Goal: Task Accomplishment & Management: Manage account settings

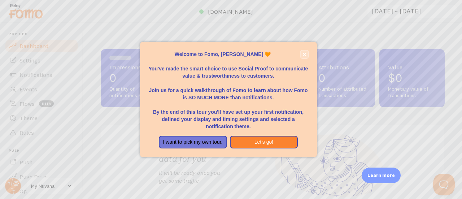
click at [304, 52] on button "close," at bounding box center [305, 55] width 8 height 8
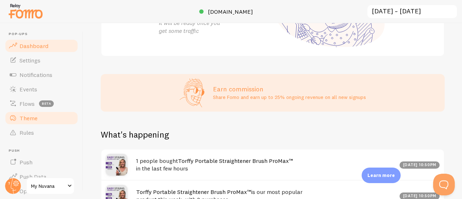
click at [37, 120] on link "Theme" at bounding box center [41, 118] width 74 height 14
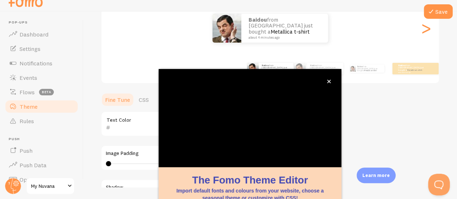
scroll to position [41, 0]
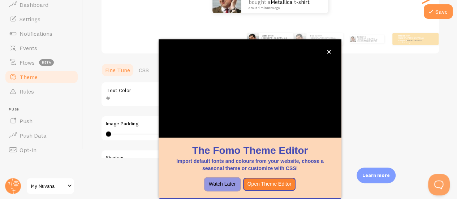
click at [230, 185] on button "Watch Later" at bounding box center [223, 184] width 36 height 13
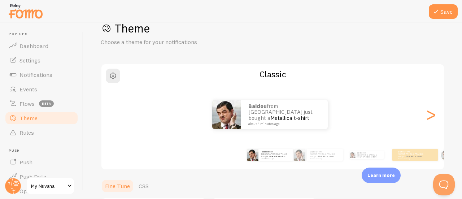
scroll to position [19, 0]
click at [427, 118] on div ">" at bounding box center [431, 115] width 9 height 52
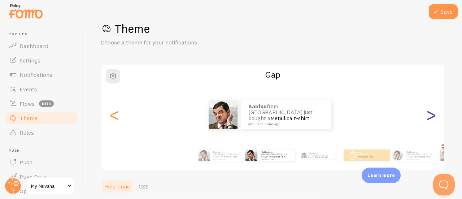
click at [427, 118] on div ">" at bounding box center [431, 115] width 9 height 52
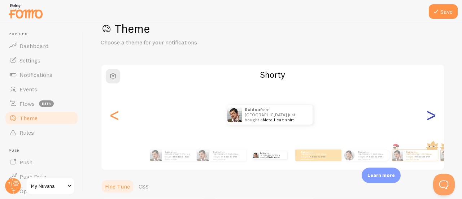
click at [427, 118] on div ">" at bounding box center [431, 115] width 9 height 52
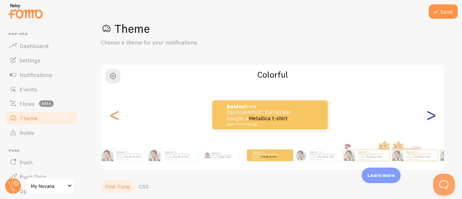
click at [427, 118] on div ">" at bounding box center [431, 115] width 9 height 52
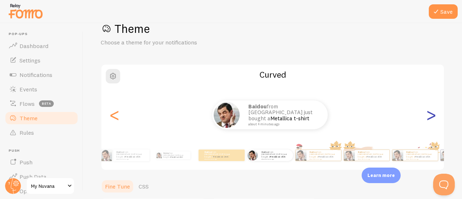
click at [427, 118] on div ">" at bounding box center [431, 115] width 9 height 52
type input "0"
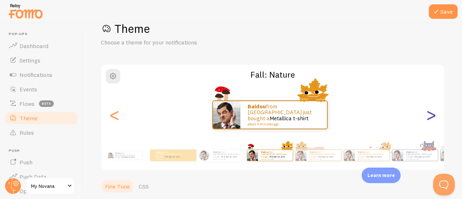
click at [427, 118] on div ">" at bounding box center [431, 115] width 9 height 52
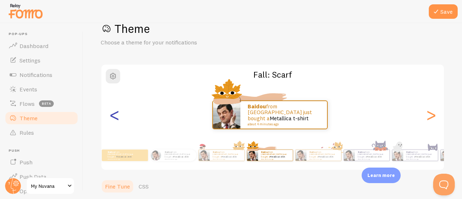
click at [118, 121] on div "<" at bounding box center [114, 115] width 9 height 52
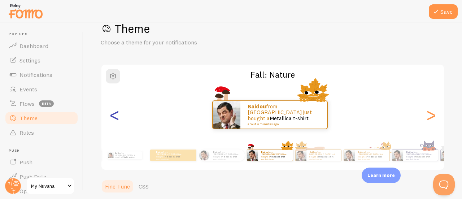
click at [118, 121] on div "<" at bounding box center [114, 115] width 9 height 52
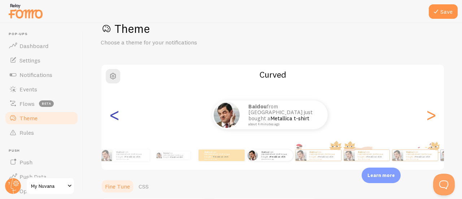
click at [118, 121] on div "<" at bounding box center [114, 115] width 9 height 52
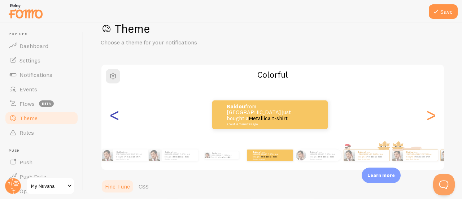
click at [118, 121] on div "<" at bounding box center [114, 115] width 9 height 52
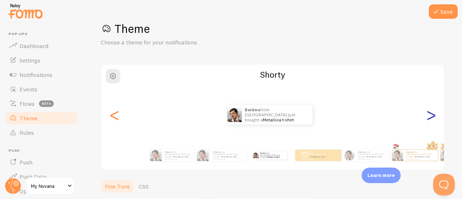
click at [427, 115] on div ">" at bounding box center [431, 115] width 9 height 52
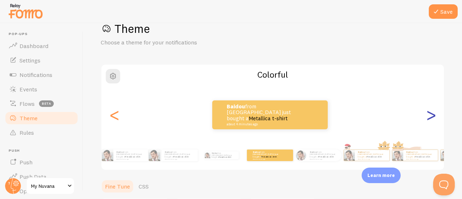
click at [427, 115] on div ">" at bounding box center [431, 115] width 9 height 52
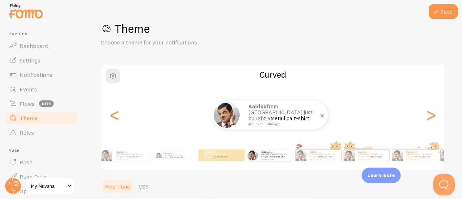
click at [275, 122] on small "about 4 minutes ago" at bounding box center [284, 124] width 70 height 4
drag, startPoint x: 275, startPoint y: 120, endPoint x: 257, endPoint y: 117, distance: 18.3
click at [251, 117] on p "Baidou from [GEOGRAPHIC_DATA] just bought a Metallica t-shirt about 4 minutes a…" at bounding box center [285, 115] width 72 height 22
click at [116, 77] on span "button" at bounding box center [113, 76] width 9 height 9
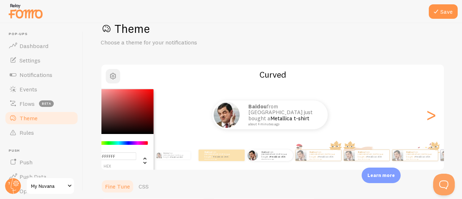
click at [116, 77] on span "button" at bounding box center [113, 76] width 9 height 9
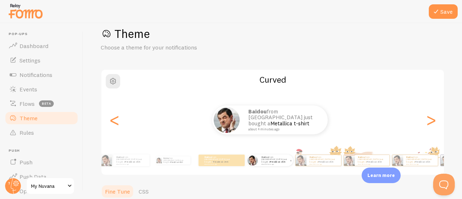
scroll to position [0, 0]
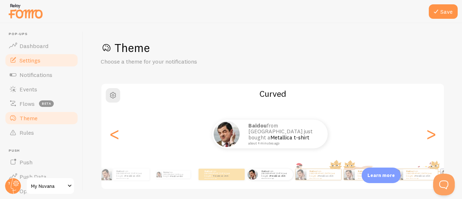
click at [30, 60] on span "Settings" at bounding box center [30, 60] width 21 height 7
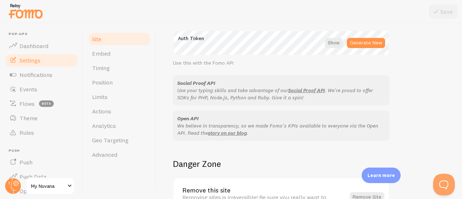
scroll to position [483, 0]
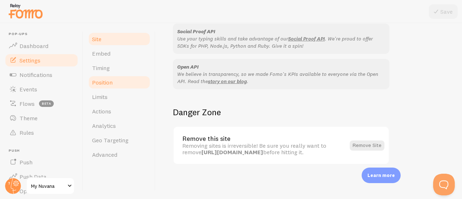
click at [117, 85] on link "Position" at bounding box center [119, 82] width 63 height 14
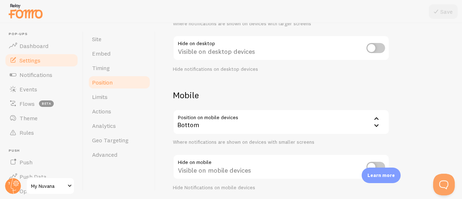
scroll to position [112, 0]
click at [233, 124] on div "Bottom" at bounding box center [281, 122] width 217 height 25
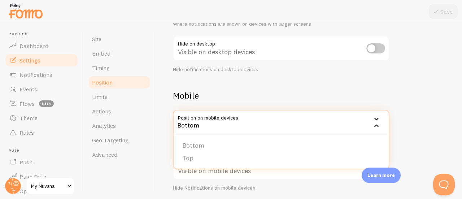
click at [233, 124] on div "Bottom" at bounding box center [281, 122] width 217 height 25
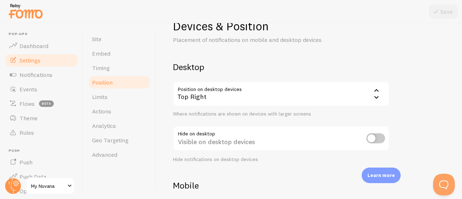
scroll to position [0, 0]
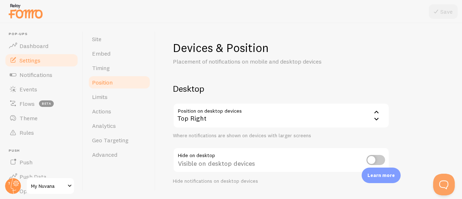
click at [221, 116] on div "Top Right" at bounding box center [281, 115] width 217 height 25
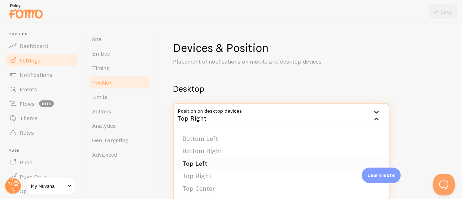
click at [208, 168] on li "Top Left" at bounding box center [281, 164] width 215 height 13
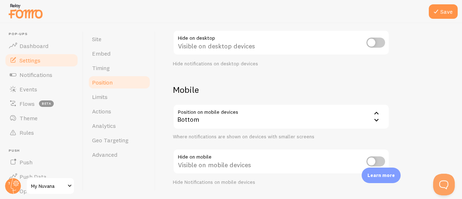
scroll to position [118, 0]
click at [226, 124] on div "Bottom" at bounding box center [281, 116] width 217 height 25
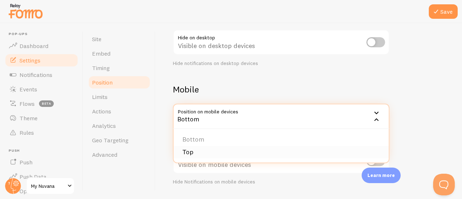
click at [194, 151] on li "Top" at bounding box center [281, 152] width 215 height 13
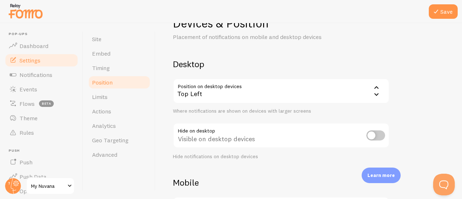
scroll to position [0, 0]
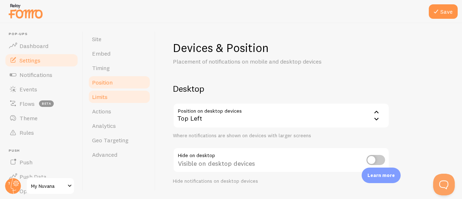
click at [114, 98] on link "Limits" at bounding box center [119, 97] width 63 height 14
click at [116, 115] on link "Actions" at bounding box center [119, 111] width 63 height 14
click at [444, 13] on button "Save" at bounding box center [443, 11] width 29 height 14
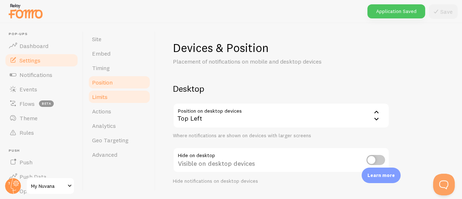
click at [107, 93] on span "Limits" at bounding box center [100, 96] width 16 height 7
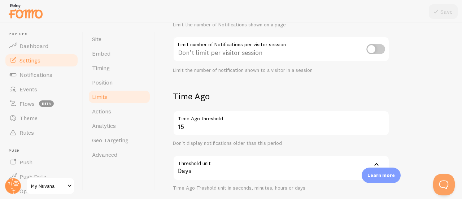
scroll to position [111, 0]
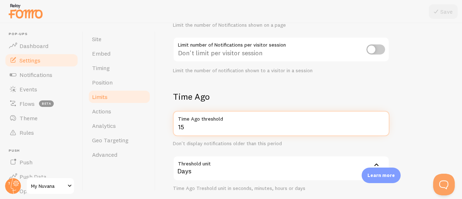
click at [197, 127] on input "15" at bounding box center [281, 123] width 217 height 25
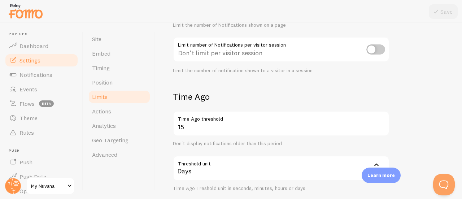
click at [244, 103] on div "Time Ago 15 Time Ago threshold Don't display notifications older than this peri…" at bounding box center [281, 141] width 217 height 100
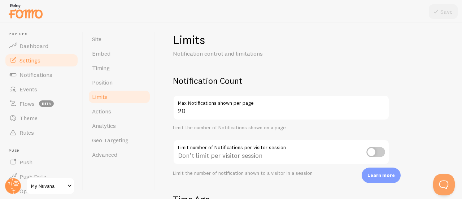
scroll to position [9, 0]
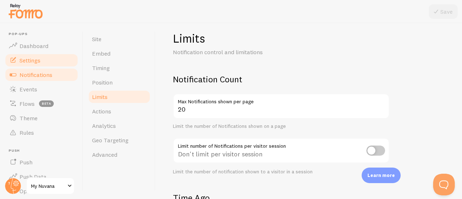
click at [37, 76] on span "Notifications" at bounding box center [36, 74] width 33 height 7
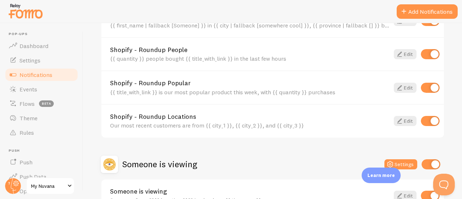
scroll to position [330, 0]
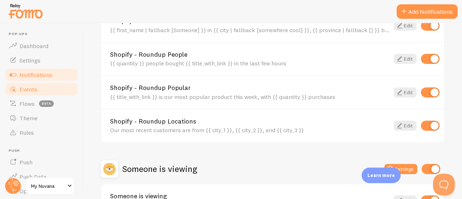
click at [48, 86] on link "Events" at bounding box center [41, 89] width 74 height 14
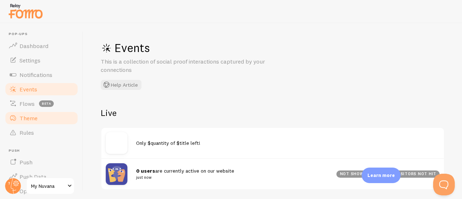
click at [35, 121] on span "Theme" at bounding box center [29, 118] width 18 height 7
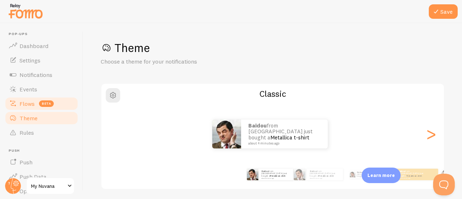
click at [32, 107] on span "Flows" at bounding box center [27, 103] width 15 height 7
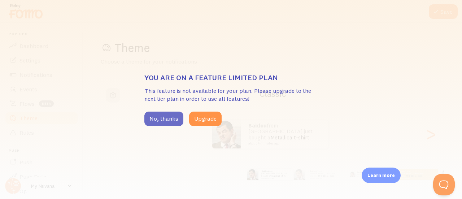
click at [150, 124] on button "No, thanks" at bounding box center [164, 119] width 39 height 14
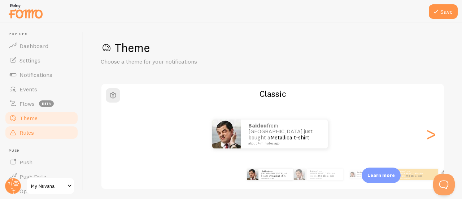
click at [32, 135] on span "Rules" at bounding box center [27, 132] width 14 height 7
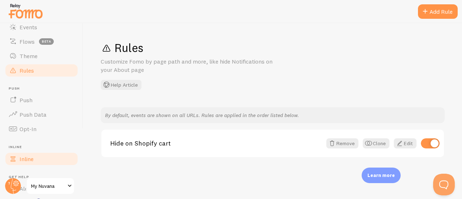
scroll to position [113, 0]
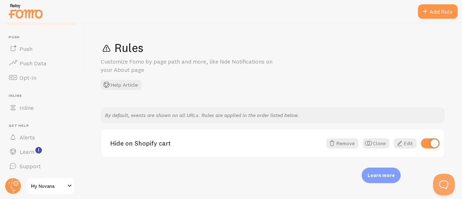
click at [39, 186] on span "My Nuvana" at bounding box center [48, 186] width 34 height 9
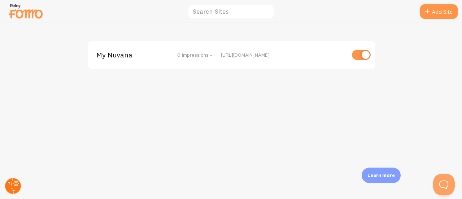
click at [15, 187] on circle at bounding box center [13, 186] width 16 height 16
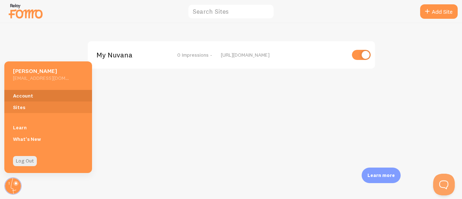
click at [29, 96] on link "Account" at bounding box center [48, 96] width 88 height 12
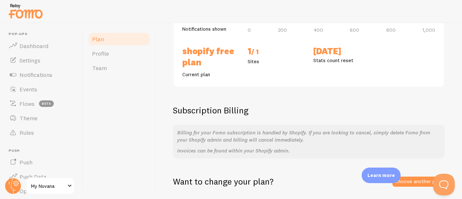
scroll to position [126, 0]
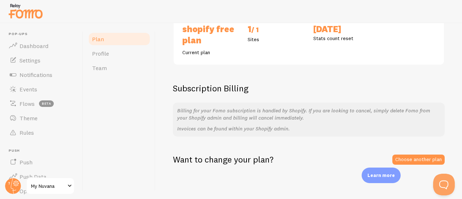
click at [212, 114] on p "Billing for your Fomo subscription is handled by Shopify. If you are looking to…" at bounding box center [308, 114] width 263 height 14
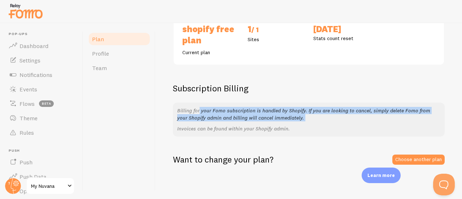
click at [212, 114] on p "Billing for your Fomo subscription is handled by Shopify. If you are looking to…" at bounding box center [308, 114] width 263 height 14
copy div "Billing for your Fomo subscription is handled by Shopify. If you are looking to…"
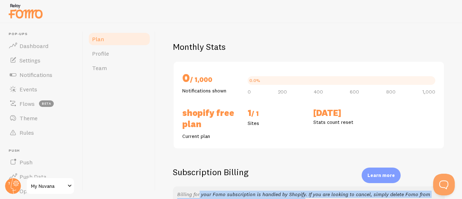
scroll to position [48, 0]
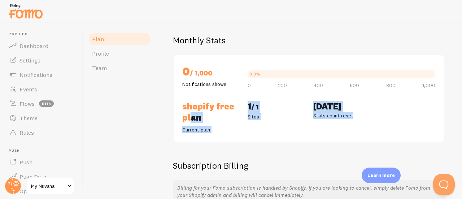
drag, startPoint x: 182, startPoint y: 106, endPoint x: 358, endPoint y: 115, distance: 175.8
click at [358, 115] on div "Shopify Free Plan Current plan 1 / 1 Sites [DATE] Stats count reset" at bounding box center [309, 117] width 262 height 33
click at [358, 115] on p "Stats count reset" at bounding box center [342, 115] width 57 height 7
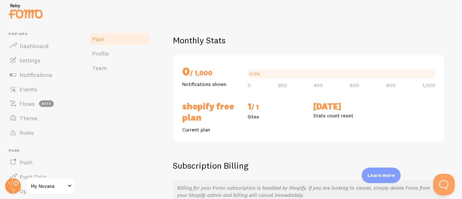
click at [164, 30] on div "Plan Your Fomo subscription details Monthly Stats 0 / 1,000 Notifications shown…" at bounding box center [309, 111] width 307 height 176
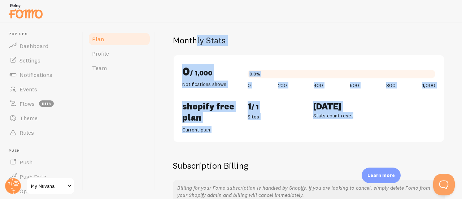
drag, startPoint x: 173, startPoint y: 35, endPoint x: 389, endPoint y: 122, distance: 232.6
click at [389, 122] on div "Monthly Stats 0 / 1,000 Notifications shown 0.0% 0 200 400 600 800 1,000 Shopif…" at bounding box center [309, 89] width 272 height 108
copy div "Monthly Stats 0 / 1,000 Notifications shown 0.0% 0 200 400 600 800 1,000 Shopif…"
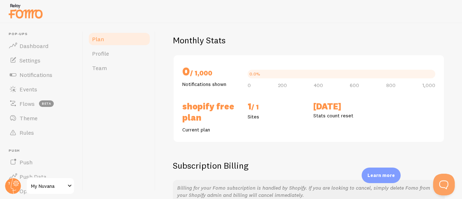
click at [134, 104] on div "Plan Profile Team" at bounding box center [119, 111] width 72 height 176
click at [107, 52] on span "Profile" at bounding box center [100, 53] width 17 height 7
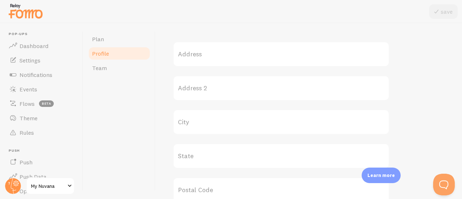
scroll to position [206, 0]
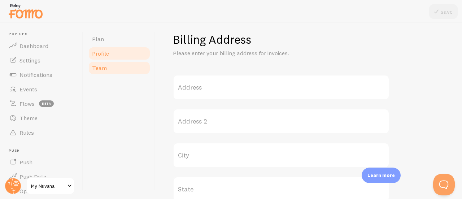
click at [106, 71] on span "Team" at bounding box center [99, 67] width 15 height 7
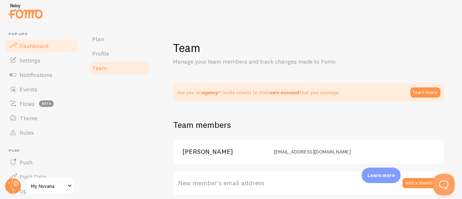
click at [40, 48] on span "Dashboard" at bounding box center [34, 45] width 29 height 7
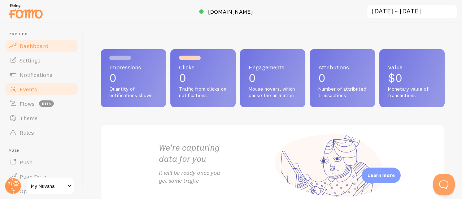
click at [32, 95] on link "Events" at bounding box center [41, 89] width 74 height 14
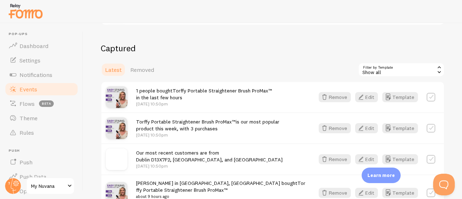
scroll to position [136, 0]
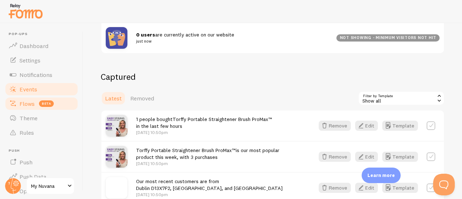
click at [23, 99] on link "Flows beta" at bounding box center [41, 103] width 74 height 14
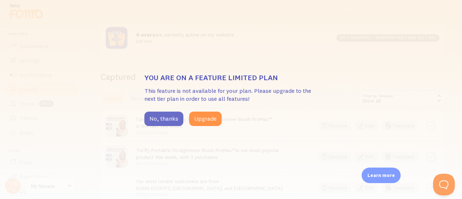
click at [159, 121] on button "No, thanks" at bounding box center [164, 119] width 39 height 14
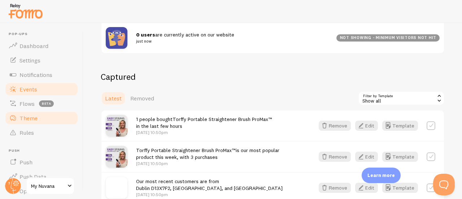
click at [26, 119] on span "Theme" at bounding box center [29, 118] width 18 height 7
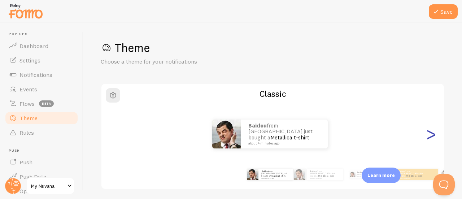
click at [427, 135] on div ">" at bounding box center [431, 134] width 9 height 52
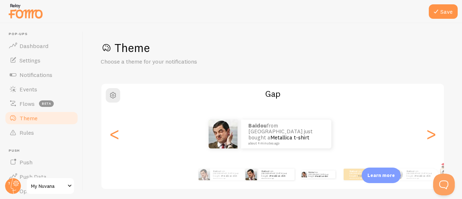
click at [314, 180] on div "Baidou from [GEOGRAPHIC_DATA] just bought a Metallica t-shirt about 4 minutes a…" at bounding box center [318, 174] width 43 height 20
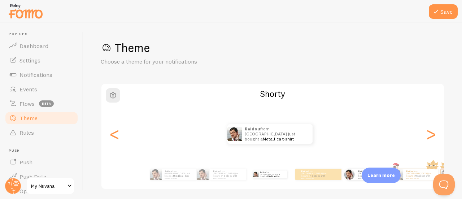
click at [353, 178] on div at bounding box center [350, 175] width 12 height 12
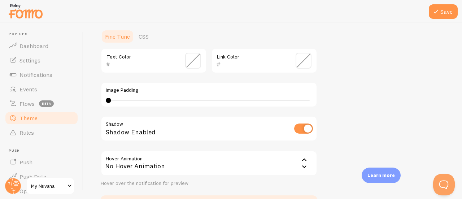
scroll to position [171, 0]
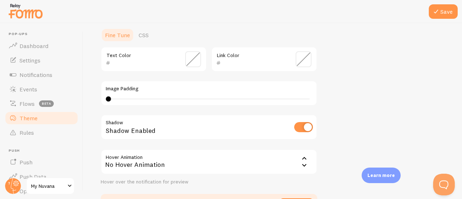
click at [306, 126] on input "checkbox" at bounding box center [303, 127] width 19 height 10
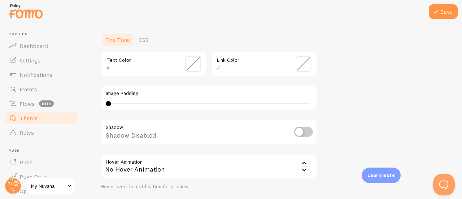
scroll to position [219, 0]
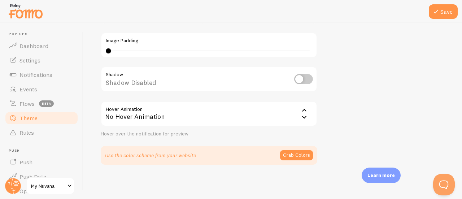
click at [304, 81] on input "checkbox" at bounding box center [303, 79] width 19 height 10
checkbox input "true"
click at [122, 116] on div "No Hover Animation" at bounding box center [209, 113] width 217 height 25
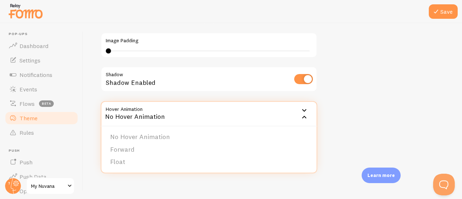
click at [122, 116] on div "No Hover Animation" at bounding box center [209, 113] width 217 height 25
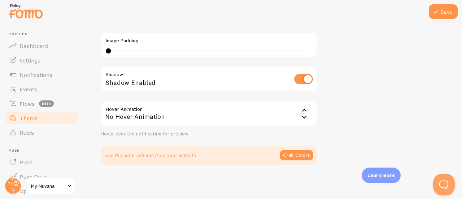
scroll to position [214, 0]
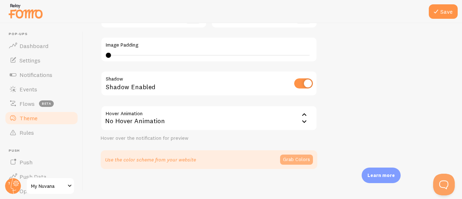
click at [287, 159] on button "Grab Colors" at bounding box center [296, 160] width 33 height 10
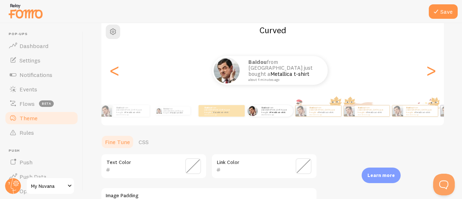
scroll to position [0, 0]
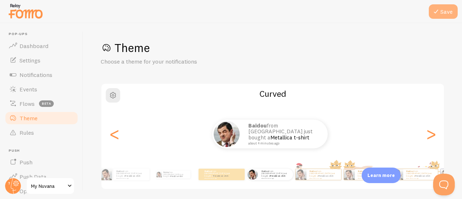
click at [439, 11] on icon at bounding box center [436, 11] width 9 height 9
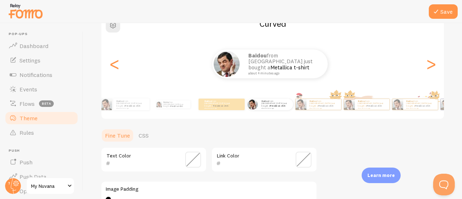
scroll to position [110, 0]
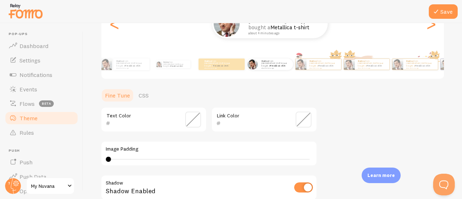
click at [189, 121] on span at bounding box center [193, 120] width 16 height 16
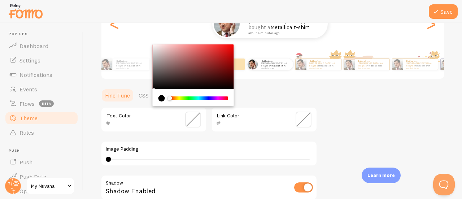
click at [337, 123] on div "Theme Choose a theme for your notifications Curved Baidou from [GEOGRAPHIC_DATA…" at bounding box center [273, 100] width 344 height 340
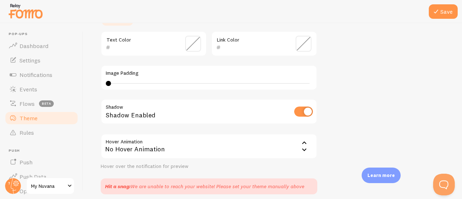
scroll to position [216, 0]
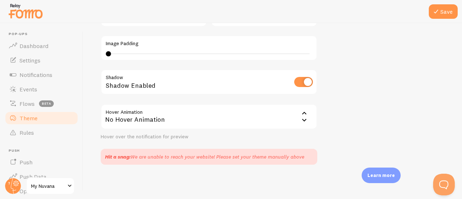
click at [136, 157] on div "Hit a snag: We are unable to reach your website! Please set your theme manually…" at bounding box center [204, 156] width 199 height 7
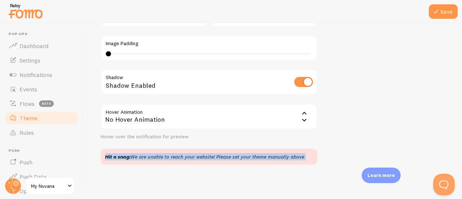
click at [136, 157] on div "Hit a snag: We are unable to reach your website! Please set your theme manually…" at bounding box center [204, 156] width 199 height 7
copy div "Hit a snag: We are unable to reach your website! Please set your theme manually…"
click at [227, 175] on div "Save Theme Choose a theme for your notifications Curved Baidou from [GEOGRAPHIC…" at bounding box center [272, 111] width 379 height 176
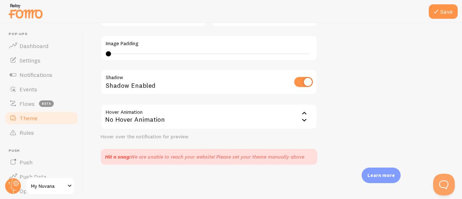
click at [159, 159] on div "Hit a snag: We are unable to reach your website! Please set your theme manually…" at bounding box center [204, 156] width 199 height 7
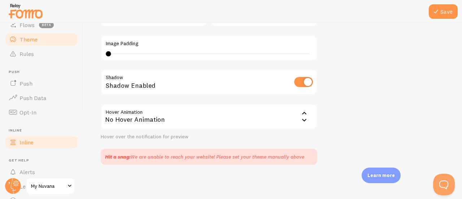
click at [57, 146] on link "Inline" at bounding box center [41, 142] width 74 height 14
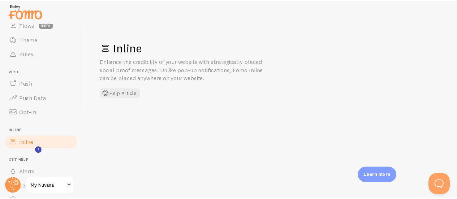
scroll to position [113, 0]
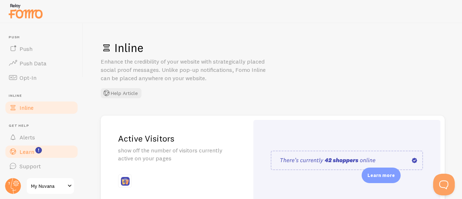
click at [48, 148] on link "Learn" at bounding box center [41, 152] width 74 height 14
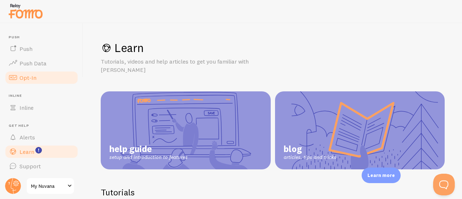
click at [38, 79] on link "Opt-In" at bounding box center [41, 77] width 74 height 14
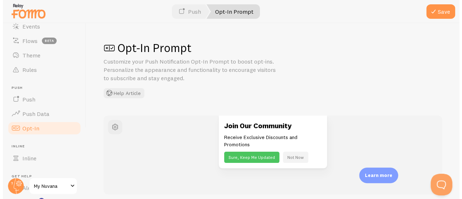
scroll to position [62, 0]
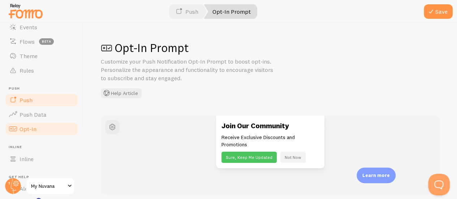
click at [29, 102] on span "Push" at bounding box center [26, 99] width 13 height 7
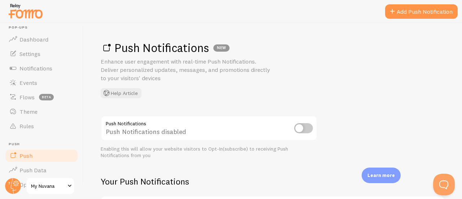
scroll to position [6, 0]
click at [38, 130] on link "Rules" at bounding box center [41, 127] width 74 height 14
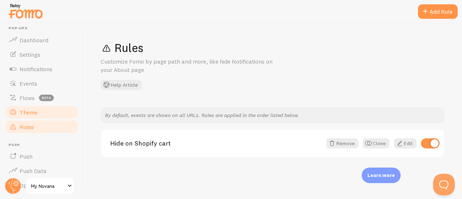
click at [37, 106] on link "Theme" at bounding box center [41, 112] width 74 height 14
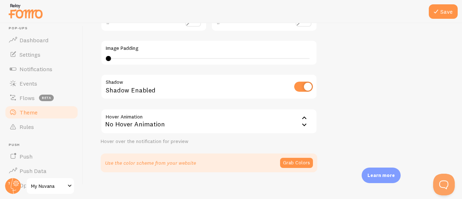
scroll to position [212, 0]
click at [173, 128] on div "No Hover Animation" at bounding box center [209, 120] width 217 height 25
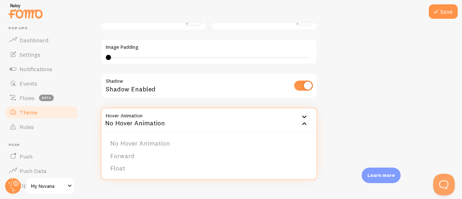
click at [173, 128] on div "No Hover Animation" at bounding box center [209, 120] width 217 height 25
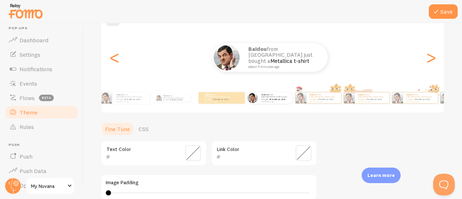
scroll to position [74, 0]
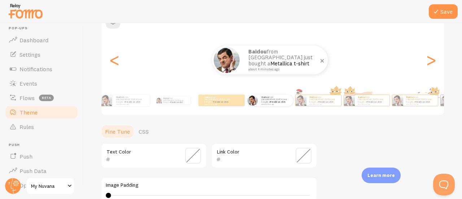
click at [257, 63] on p "Baidou from [GEOGRAPHIC_DATA] just bought a Metallica t-shirt about 4 minutes a…" at bounding box center [285, 60] width 72 height 22
click at [114, 25] on span "button" at bounding box center [113, 21] width 9 height 9
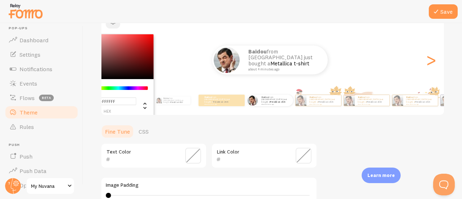
click at [114, 25] on span "button" at bounding box center [113, 21] width 9 height 9
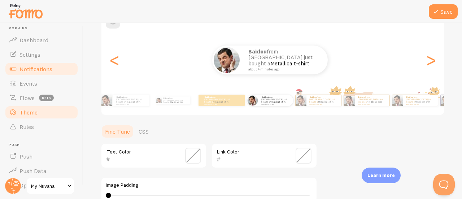
click at [46, 67] on span "Notifications" at bounding box center [36, 68] width 33 height 7
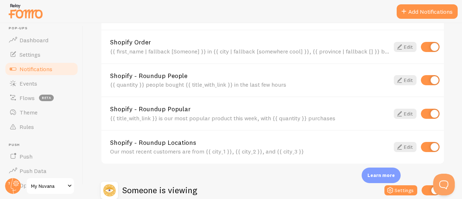
scroll to position [308, 0]
drag, startPoint x: 110, startPoint y: 108, endPoint x: 194, endPoint y: 107, distance: 84.6
click at [194, 107] on div "Shopify - Roundup Popular {{ title_with_link }} is our most popular product thi…" at bounding box center [273, 114] width 343 height 34
copy link "Shopify - Roundup Popular"
click at [109, 101] on div "Shopify - Roundup Popular {{ title_with_link }} is our most popular product thi…" at bounding box center [273, 114] width 343 height 34
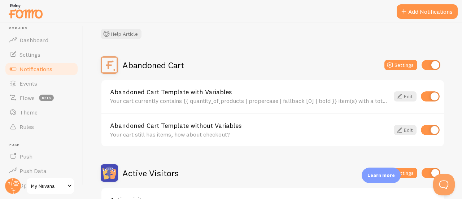
scroll to position [43, 0]
drag, startPoint x: 98, startPoint y: 50, endPoint x: 238, endPoint y: 130, distance: 161.7
click at [238, 130] on div "Notifications Your Connections and their Notifications Help Article Abandoned C…" at bounding box center [272, 111] width 379 height 176
copy div "Abandoned Cart Settings Abandoned Cart Template with Variables Your cart curren…"
click at [286, 125] on link "Abandoned Cart Template without Variables" at bounding box center [250, 125] width 280 height 7
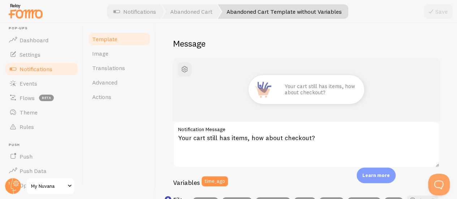
scroll to position [53, 0]
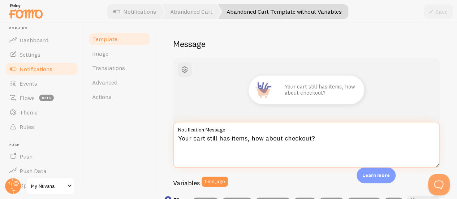
click at [257, 138] on textarea "Your cart still has items, how about checkout?" at bounding box center [306, 145] width 267 height 46
paste textarea "Don’t forget your Torffy™ Hair Straightener is waiting in your cart – limited s…"
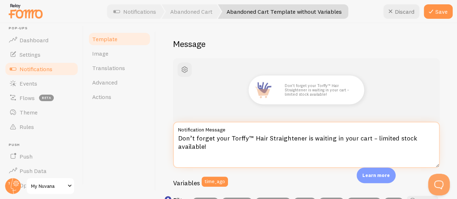
type textarea "Don’t forget your Torffy™ Hair Straightener is waiting in your cart – limited s…"
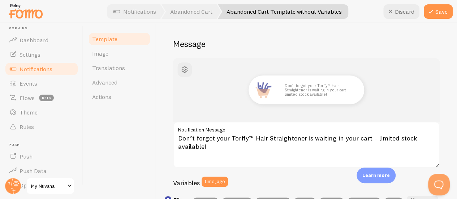
click at [167, 146] on div "Abandoned Cart Template without Variables Compose your message using variables …" at bounding box center [306, 111] width 301 height 176
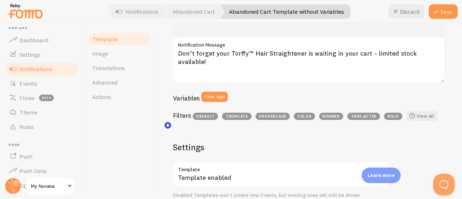
scroll to position [124, 0]
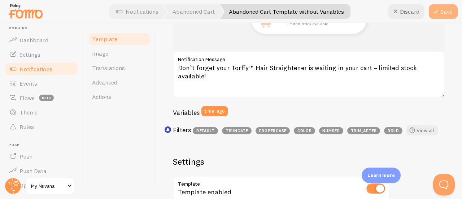
click at [443, 11] on button "Save" at bounding box center [443, 11] width 29 height 14
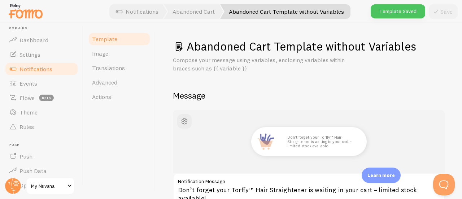
scroll to position [0, 0]
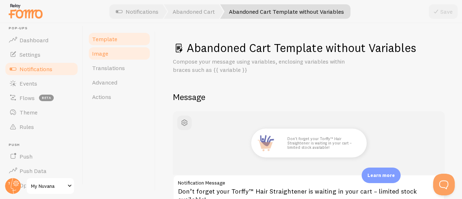
click at [116, 54] on link "Image" at bounding box center [119, 53] width 63 height 14
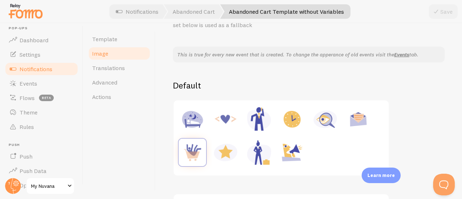
scroll to position [45, 0]
click at [122, 65] on span "Translations" at bounding box center [108, 67] width 33 height 7
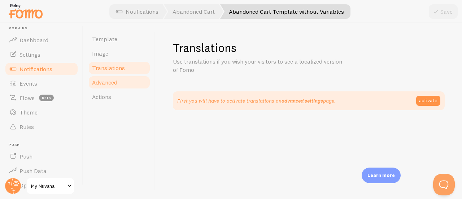
click at [115, 87] on link "Advanced" at bounding box center [119, 82] width 63 height 14
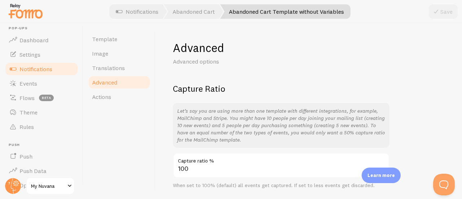
scroll to position [24, 0]
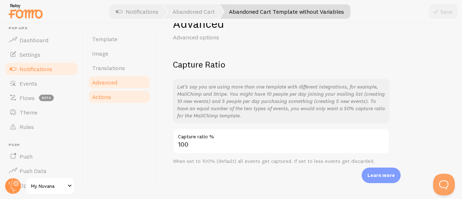
click at [116, 93] on link "Actions" at bounding box center [119, 97] width 63 height 14
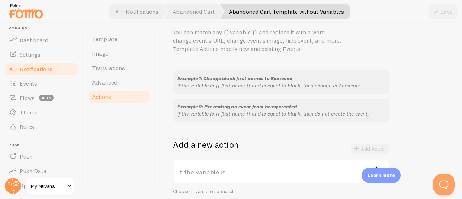
scroll to position [27, 0]
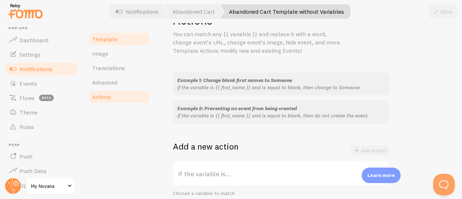
click at [114, 41] on span "Template" at bounding box center [104, 38] width 25 height 7
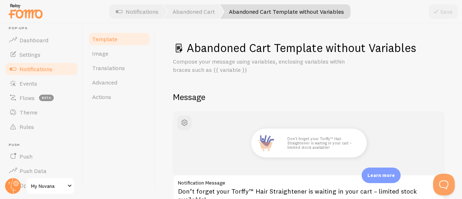
click at [44, 69] on span "Notifications" at bounding box center [36, 68] width 33 height 7
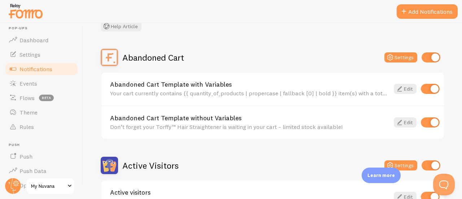
scroll to position [51, 0]
click at [423, 89] on input "checkbox" at bounding box center [430, 88] width 19 height 10
checkbox input "false"
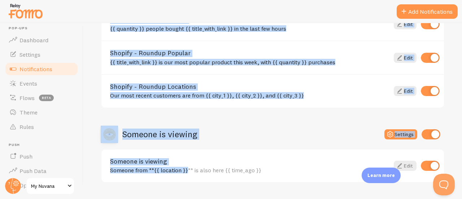
scroll to position [383, 0]
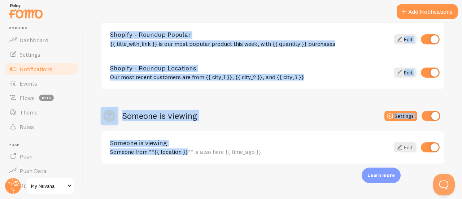
drag, startPoint x: 99, startPoint y: 62, endPoint x: 308, endPoint y: 75, distance: 209.6
click at [308, 75] on div "Notifications Your Connections and their Notifications Help Article Abandoned C…" at bounding box center [272, 111] width 379 height 176
copy div "Shopify Settings Shopify Inventory Only {{ quantity }} of {{ title }} left! Edi…"
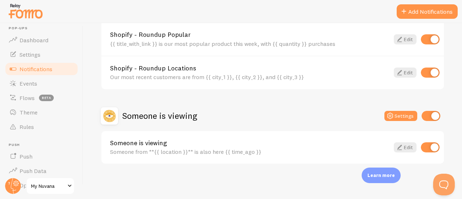
click at [279, 117] on div "Someone is viewing Settings" at bounding box center [273, 115] width 344 height 17
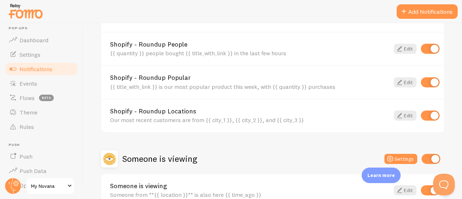
scroll to position [339, 0]
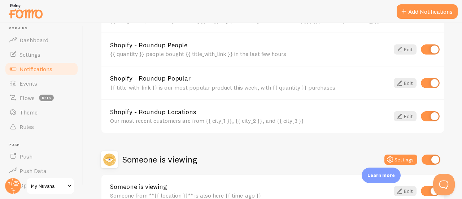
click at [425, 83] on input "checkbox" at bounding box center [430, 83] width 19 height 10
checkbox input "false"
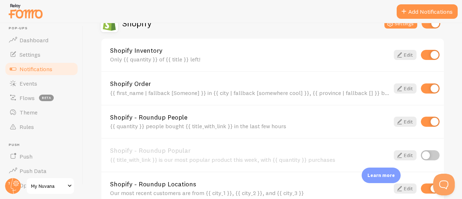
scroll to position [353, 0]
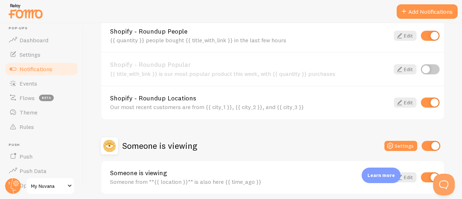
click at [427, 100] on input "checkbox" at bounding box center [430, 103] width 19 height 10
checkbox input "false"
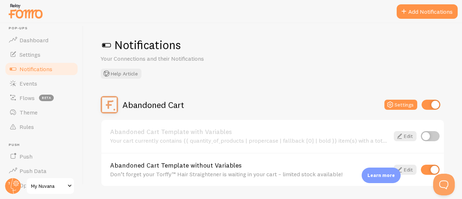
scroll to position [0, 0]
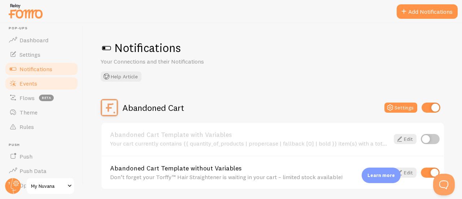
click at [41, 82] on link "Events" at bounding box center [41, 83] width 74 height 14
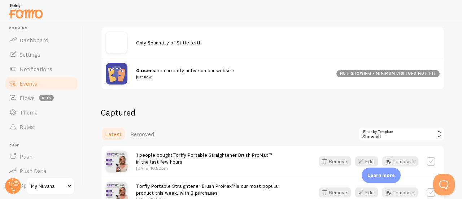
scroll to position [66, 0]
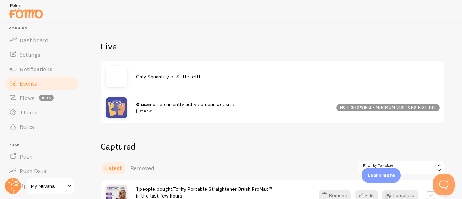
click at [347, 107] on div "not showing - minimum visitors not hit" at bounding box center [388, 107] width 103 height 7
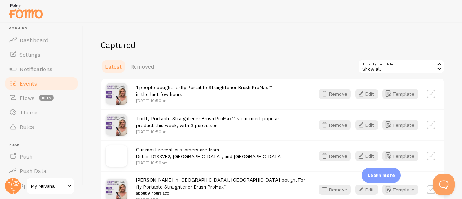
scroll to position [164, 0]
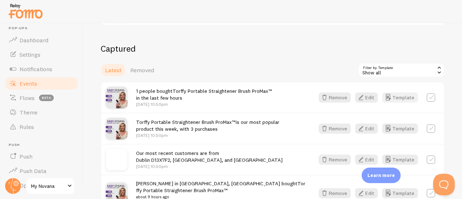
click at [396, 99] on button "Template" at bounding box center [401, 97] width 36 height 10
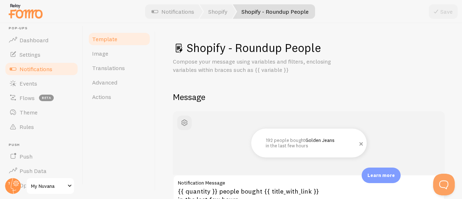
click at [281, 145] on p "192 people bought Golden Jeans in the last few hours" at bounding box center [309, 143] width 87 height 10
click at [300, 143] on p "192 people bought Golden Jeans in the last few hours" at bounding box center [309, 143] width 87 height 10
click at [298, 142] on p "192 people bought Golden Jeans in the last few hours" at bounding box center [309, 143] width 87 height 10
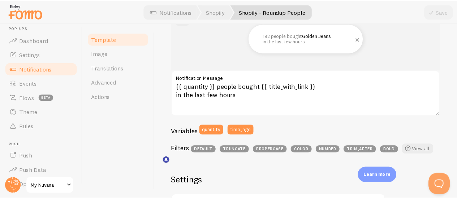
scroll to position [76, 0]
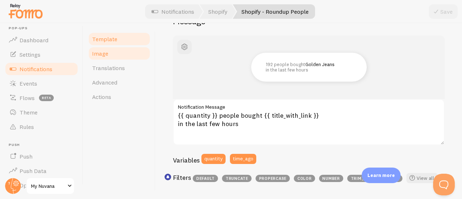
click at [119, 57] on link "Image" at bounding box center [119, 53] width 63 height 14
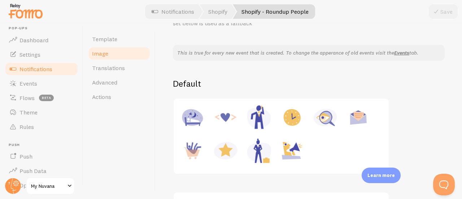
scroll to position [47, 0]
click at [194, 145] on img at bounding box center [192, 150] width 27 height 27
type input "[URL][DOMAIN_NAME]"
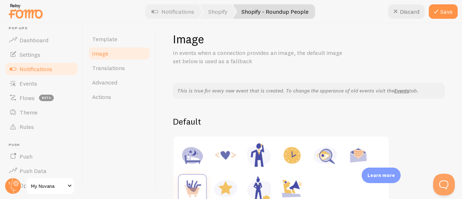
scroll to position [0, 0]
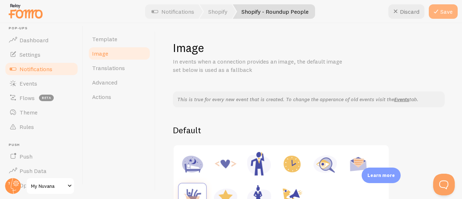
click at [439, 15] on icon at bounding box center [436, 11] width 9 height 9
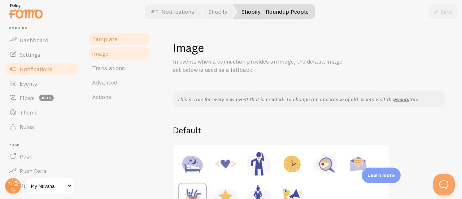
click at [120, 39] on link "Template" at bounding box center [119, 39] width 63 height 14
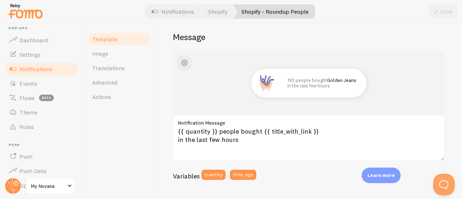
scroll to position [60, 0]
click at [61, 73] on link "Notifications" at bounding box center [41, 69] width 74 height 14
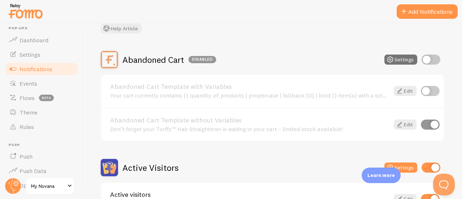
scroll to position [48, 0]
click at [422, 61] on input "checkbox" at bounding box center [431, 60] width 19 height 10
checkbox input "true"
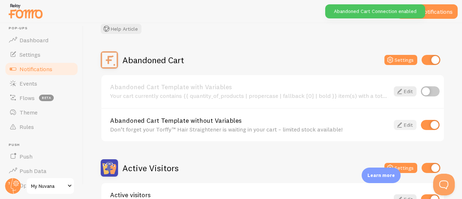
click at [403, 125] on link "Edit" at bounding box center [405, 125] width 23 height 10
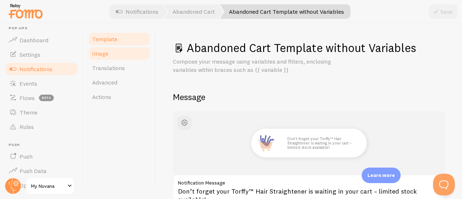
click at [100, 60] on link "Image" at bounding box center [119, 53] width 63 height 14
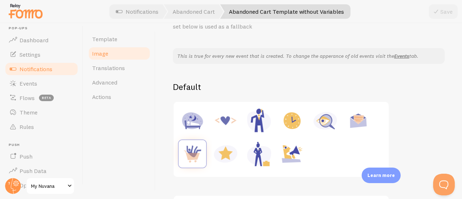
scroll to position [50, 0]
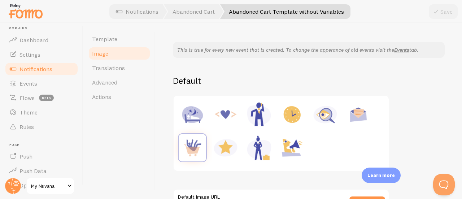
click at [290, 150] on img at bounding box center [292, 147] width 27 height 27
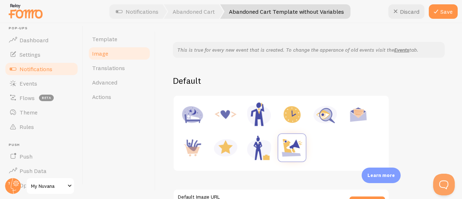
click at [292, 125] on img at bounding box center [292, 114] width 27 height 27
type input "[URL][DOMAIN_NAME]"
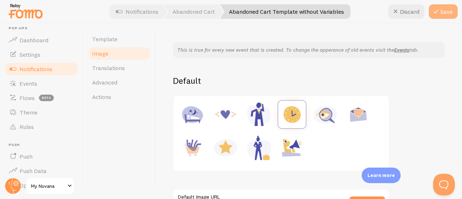
click at [451, 12] on button "Save" at bounding box center [443, 11] width 29 height 14
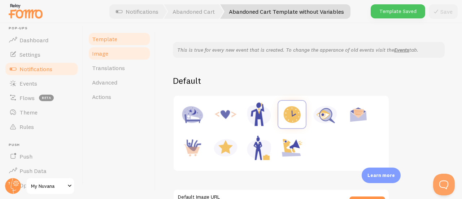
click at [107, 39] on span "Template" at bounding box center [104, 38] width 25 height 7
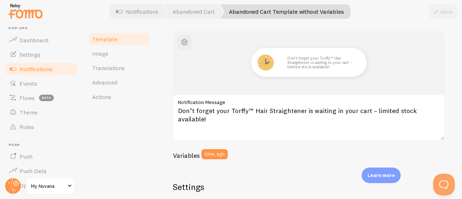
scroll to position [81, 0]
click at [48, 67] on span "Notifications" at bounding box center [36, 68] width 33 height 7
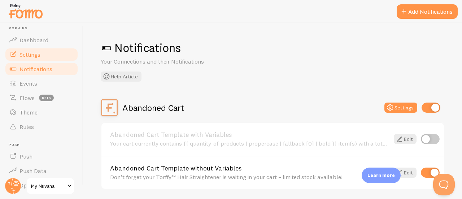
click at [41, 57] on link "Settings" at bounding box center [41, 54] width 74 height 14
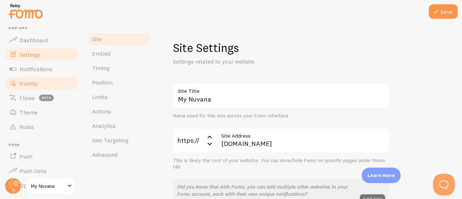
click at [37, 81] on link "Events" at bounding box center [41, 83] width 74 height 14
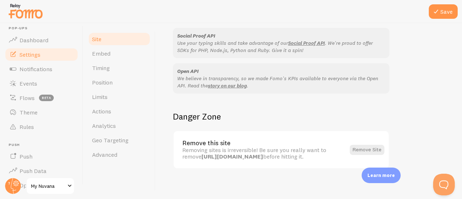
scroll to position [483, 0]
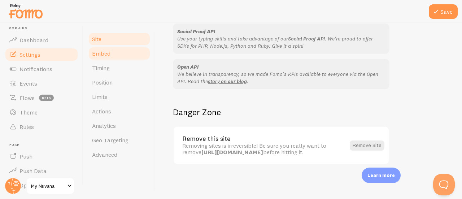
click at [121, 55] on link "Embed" at bounding box center [119, 53] width 63 height 14
click at [442, 10] on button "Save" at bounding box center [443, 11] width 29 height 14
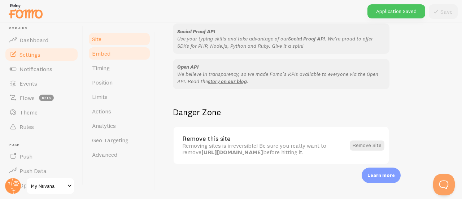
click at [121, 55] on link "Embed" at bounding box center [119, 53] width 63 height 14
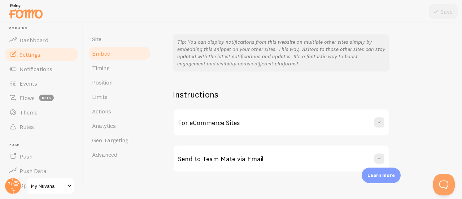
scroll to position [189, 0]
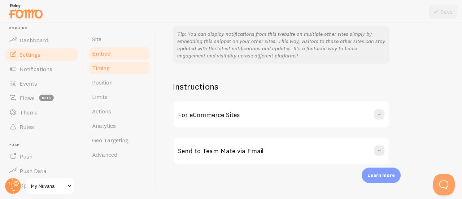
click at [115, 72] on link "Timing" at bounding box center [119, 68] width 63 height 14
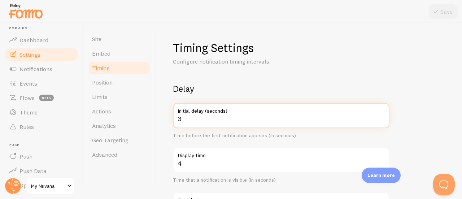
click at [198, 119] on input "3" at bounding box center [281, 115] width 217 height 25
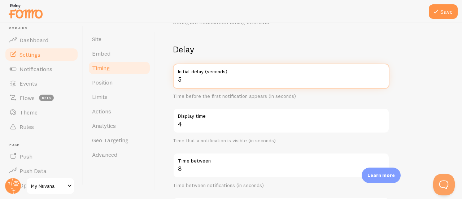
scroll to position [42, 0]
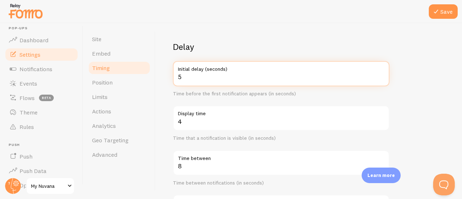
type input "5"
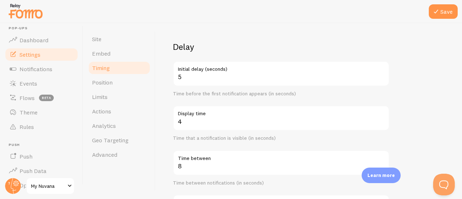
click at [199, 139] on div "Time that a notification is visible (in seconds)" at bounding box center [281, 138] width 217 height 7
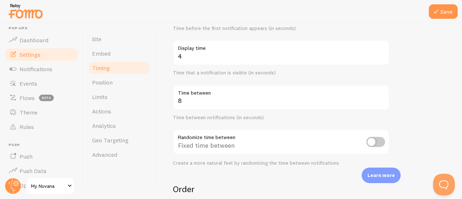
scroll to position [108, 0]
click at [208, 145] on div "Fixed time between" at bounding box center [281, 142] width 217 height 26
copy div "Fixed time between"
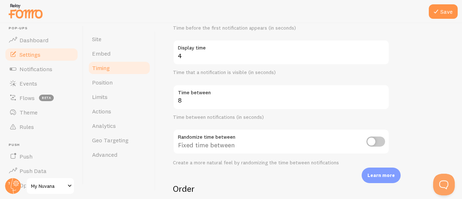
click at [228, 169] on form "Delay 5 Initial delay (seconds) Time before the first notification appears (in …" at bounding box center [309, 130] width 272 height 310
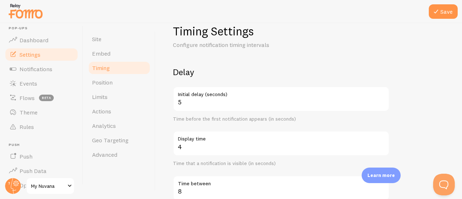
scroll to position [0, 0]
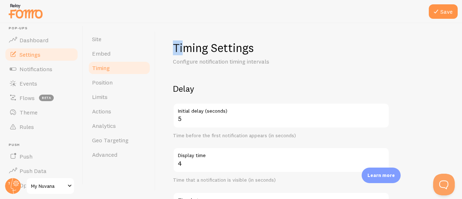
drag, startPoint x: 172, startPoint y: 44, endPoint x: 181, endPoint y: 50, distance: 11.1
click at [181, 50] on div "Timing Settings Configure notification timing intervals Delay 5 Initial delay (…" at bounding box center [309, 111] width 307 height 176
click at [212, 87] on h2 "Delay" at bounding box center [281, 88] width 217 height 11
click at [178, 46] on h1 "Timing Settings" at bounding box center [281, 47] width 217 height 15
click at [186, 89] on h2 "Delay" at bounding box center [281, 88] width 217 height 11
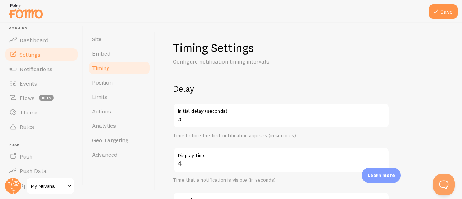
click at [170, 89] on div "Timing Settings Configure notification timing intervals Delay 5 Initial delay (…" at bounding box center [309, 111] width 307 height 176
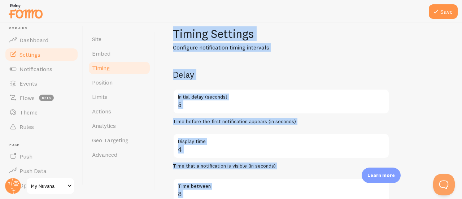
scroll to position [10, 0]
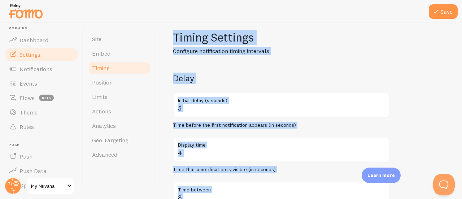
drag, startPoint x: 265, startPoint y: 142, endPoint x: 168, endPoint y: 38, distance: 142.9
click at [168, 38] on div "Timing Settings Configure notification timing intervals Delay 5 Initial delay (…" at bounding box center [309, 111] width 307 height 176
copy div "Timing Settings Configure notification timing intervals Delay Initial delay (se…"
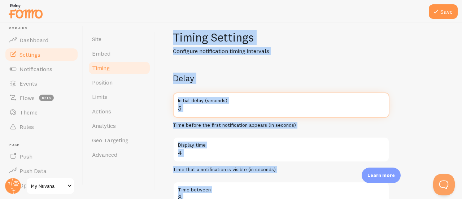
click at [242, 110] on input "5" at bounding box center [281, 104] width 217 height 25
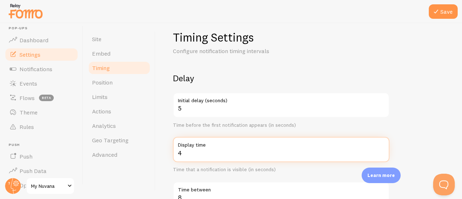
click at [186, 155] on input "4" at bounding box center [281, 149] width 217 height 25
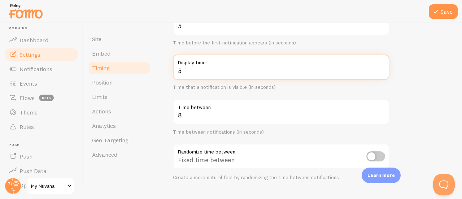
scroll to position [96, 0]
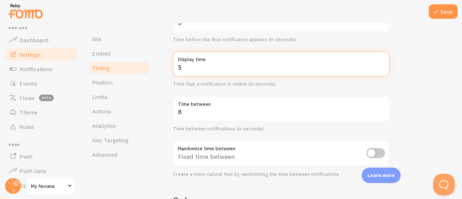
type input "5"
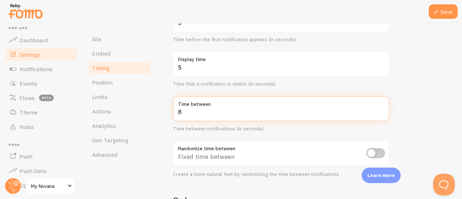
click at [194, 112] on input "8" at bounding box center [281, 108] width 217 height 25
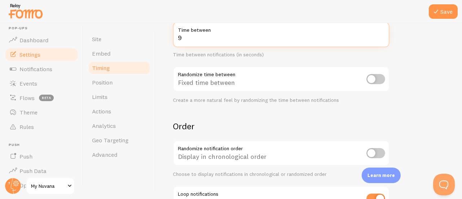
scroll to position [171, 0]
type input "9"
click at [220, 133] on div "Order Randomize notification order Display in chronological order Choose to dis…" at bounding box center [281, 171] width 217 height 102
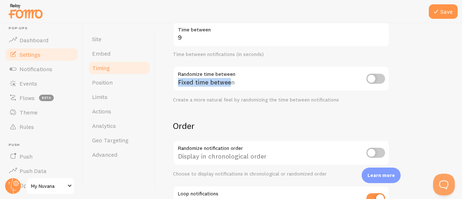
drag, startPoint x: 175, startPoint y: 74, endPoint x: 232, endPoint y: 76, distance: 57.1
click at [232, 76] on div "Fixed time between" at bounding box center [281, 79] width 217 height 26
click at [185, 74] on div "Fixed time between" at bounding box center [281, 79] width 217 height 26
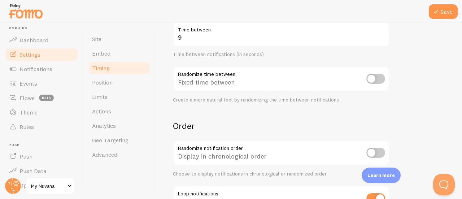
click at [228, 114] on form "Delay 5 Initial delay (seconds) Time before the first notification appears (in …" at bounding box center [309, 68] width 272 height 310
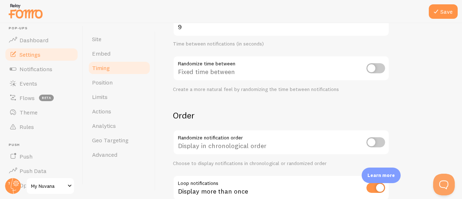
scroll to position [228, 0]
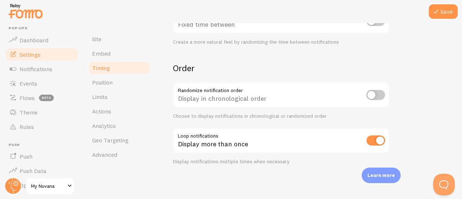
click at [177, 95] on div "Display in chronological order" at bounding box center [281, 95] width 217 height 26
click at [170, 91] on div "Timing Settings Configure notification timing intervals Delay 5 Initial delay (…" at bounding box center [309, 111] width 307 height 176
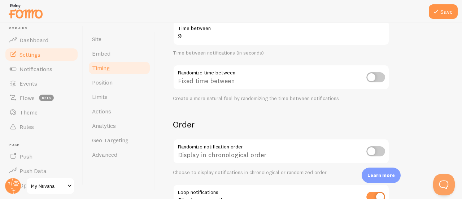
scroll to position [174, 0]
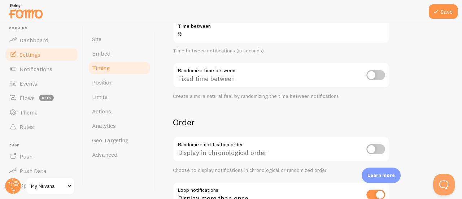
click at [173, 72] on div "Fixed time between" at bounding box center [281, 76] width 217 height 26
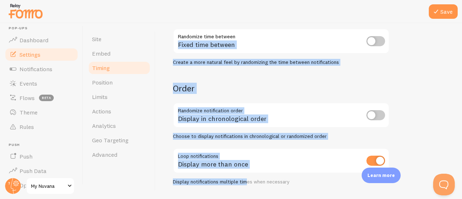
scroll to position [228, 0]
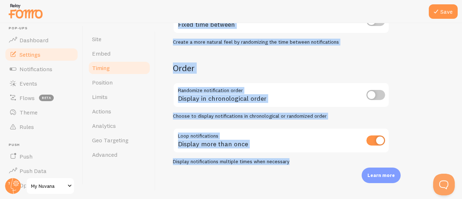
drag, startPoint x: 177, startPoint y: 68, endPoint x: 298, endPoint y: 161, distance: 152.3
click at [298, 161] on form "Delay 5 Initial delay (seconds) Time before the first notification appears (in …" at bounding box center [309, 10] width 272 height 310
copy form "Fixed time between Create a more natural feel by randomizing the time between n…"
click at [229, 181] on div "Timing Settings Configure notification timing intervals Delay 5 Initial delay (…" at bounding box center [309, 111] width 307 height 176
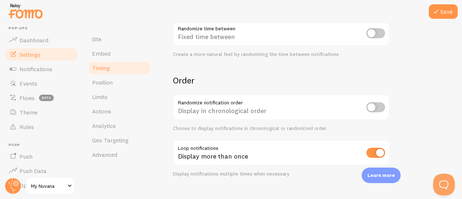
scroll to position [216, 0]
click at [372, 108] on input "checkbox" at bounding box center [376, 107] width 19 height 10
checkbox input "true"
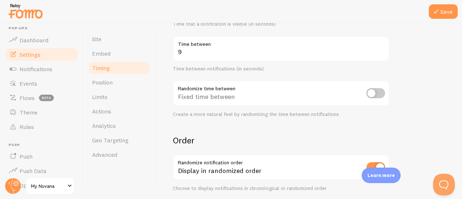
scroll to position [148, 0]
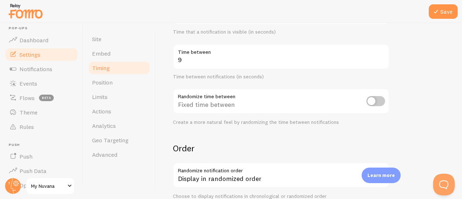
click at [377, 102] on input "checkbox" at bounding box center [376, 101] width 19 height 10
checkbox input "true"
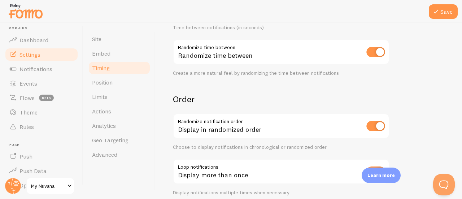
scroll to position [218, 0]
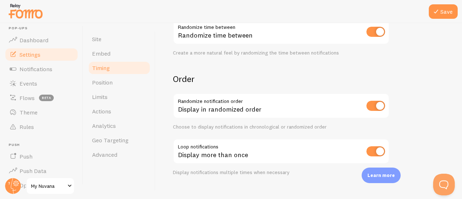
click at [201, 112] on div "Display in randomized order" at bounding box center [281, 106] width 217 height 26
copy div "Display in randomized order"
click at [211, 36] on div "Randomize time between" at bounding box center [281, 32] width 217 height 26
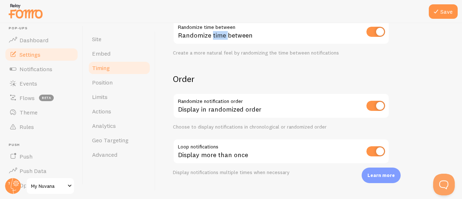
click at [211, 36] on div "Randomize time between" at bounding box center [281, 32] width 217 height 26
click at [220, 68] on form "Delay 5 Initial delay (seconds) Time before the first notification appears (in …" at bounding box center [309, 21] width 272 height 310
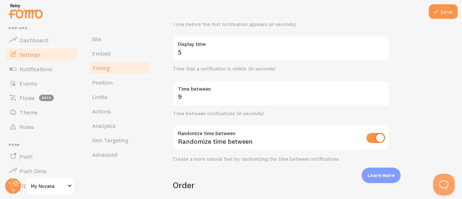
scroll to position [111, 0]
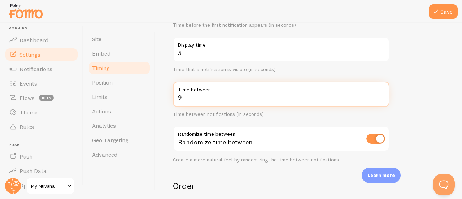
click at [191, 99] on input "9" at bounding box center [281, 94] width 217 height 25
type input "10"
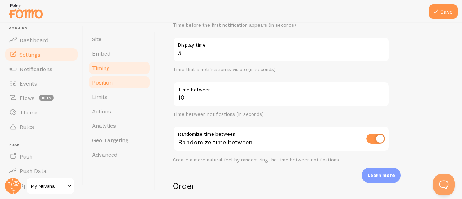
click at [119, 88] on link "Position" at bounding box center [119, 82] width 63 height 14
click at [446, 11] on button "Save" at bounding box center [443, 11] width 29 height 14
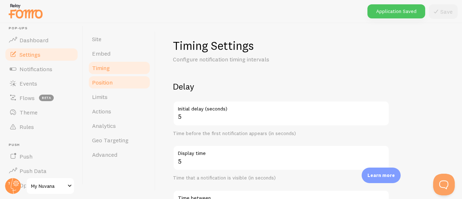
scroll to position [0, 0]
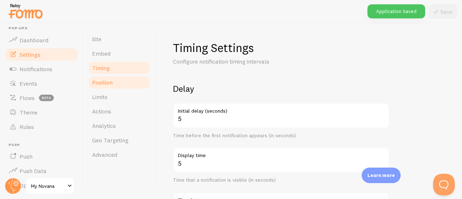
click at [124, 89] on link "Position" at bounding box center [119, 82] width 63 height 14
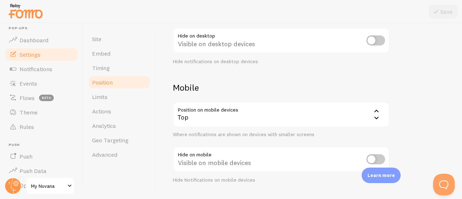
scroll to position [117, 0]
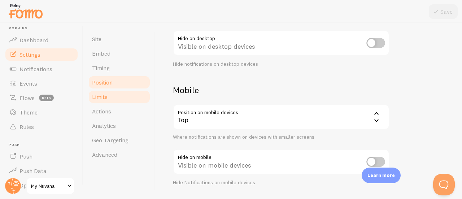
click at [129, 95] on link "Limits" at bounding box center [119, 97] width 63 height 14
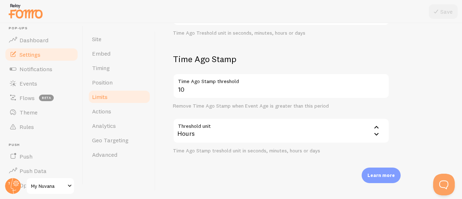
scroll to position [269, 0]
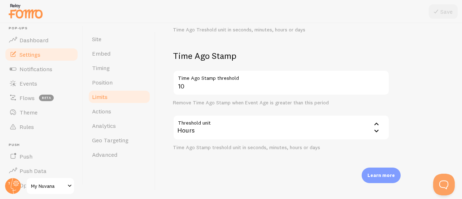
drag, startPoint x: 169, startPoint y: 47, endPoint x: 328, endPoint y: 152, distance: 190.8
click at [328, 152] on div "Limits Notification control and limitations Notification Count 20 Max Notificat…" at bounding box center [309, 111] width 307 height 176
drag, startPoint x: 177, startPoint y: 121, endPoint x: 206, endPoint y: 125, distance: 29.1
click at [206, 125] on div "Hours" at bounding box center [281, 127] width 217 height 25
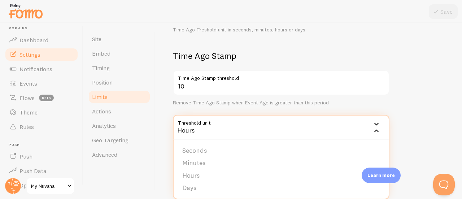
click at [163, 158] on div "Limits Notification control and limitations Notification Count 20 Max Notificat…" at bounding box center [309, 111] width 307 height 176
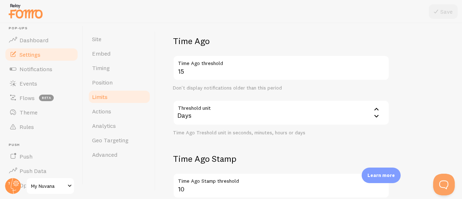
scroll to position [133, 0]
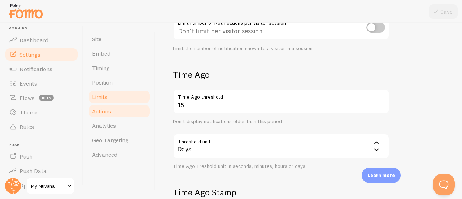
click at [125, 114] on link "Actions" at bounding box center [119, 111] width 63 height 14
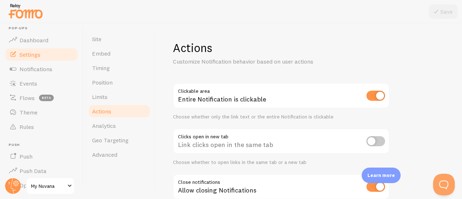
scroll to position [53, 0]
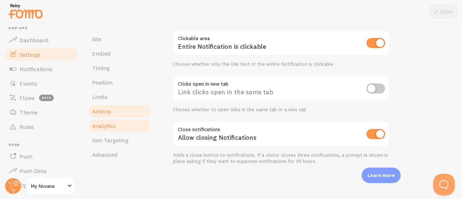
click at [121, 125] on link "Analytics" at bounding box center [119, 126] width 63 height 14
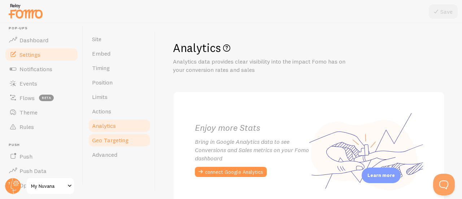
click at [121, 139] on span "Geo Targeting" at bounding box center [110, 140] width 36 height 7
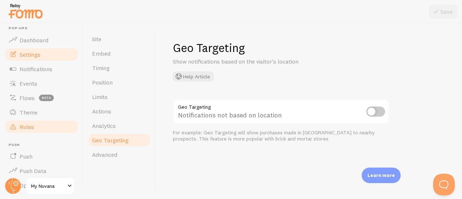
click at [41, 128] on link "Rules" at bounding box center [41, 127] width 74 height 14
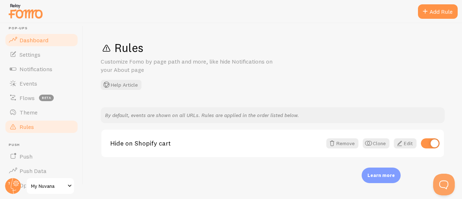
click at [54, 42] on link "Dashboard" at bounding box center [41, 40] width 74 height 14
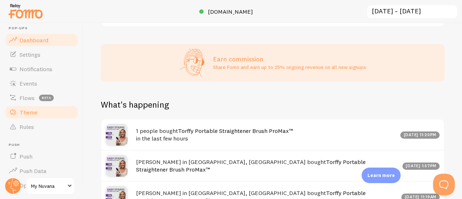
scroll to position [179, 0]
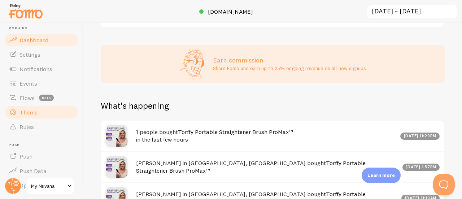
click at [41, 112] on link "Theme" at bounding box center [41, 112] width 74 height 14
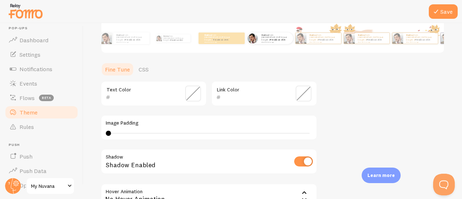
scroll to position [219, 0]
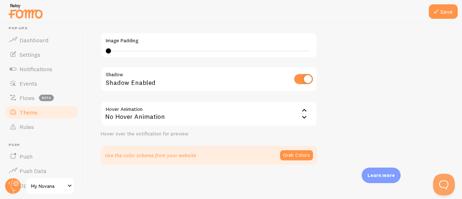
click at [304, 116] on icon at bounding box center [304, 117] width 9 height 9
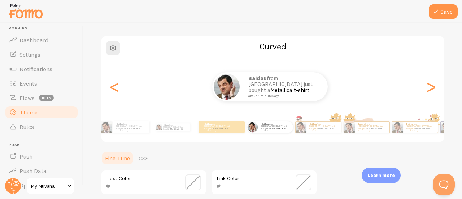
scroll to position [46, 0]
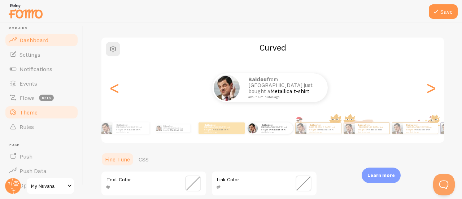
click at [42, 43] on span "Dashboard" at bounding box center [34, 39] width 29 height 7
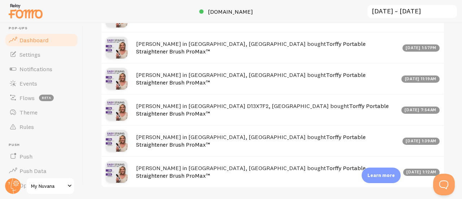
scroll to position [384, 0]
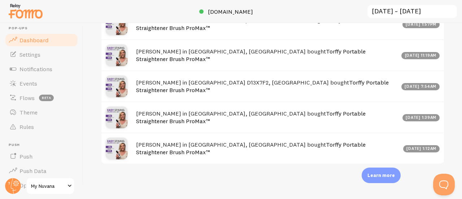
click at [296, 87] on link "Torffy Portable Straightener Brush ProMax™" at bounding box center [262, 86] width 253 height 15
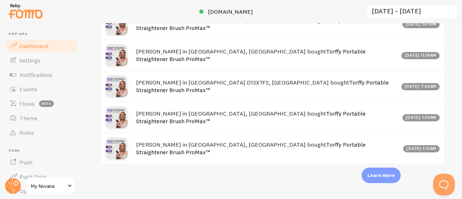
scroll to position [321, 0]
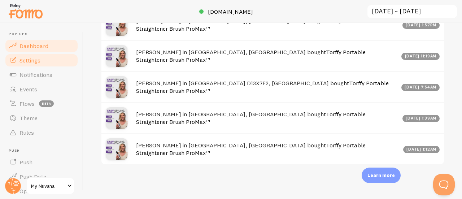
click at [32, 64] on link "Settings" at bounding box center [41, 60] width 74 height 14
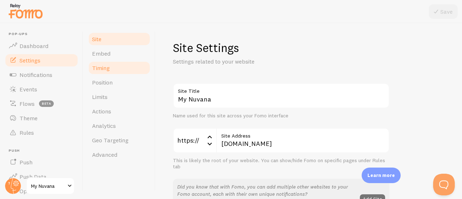
click at [103, 69] on span "Timing" at bounding box center [101, 67] width 18 height 7
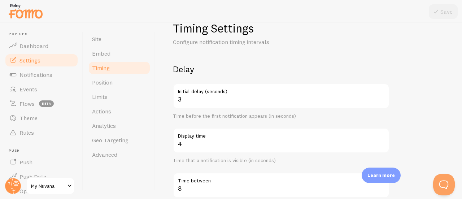
scroll to position [19, 0]
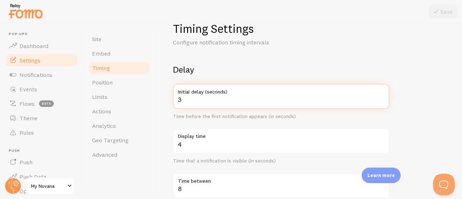
click at [194, 101] on input "3" at bounding box center [281, 96] width 217 height 25
type input "5"
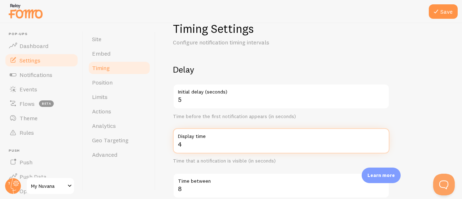
click at [189, 143] on input "4" at bounding box center [281, 140] width 217 height 25
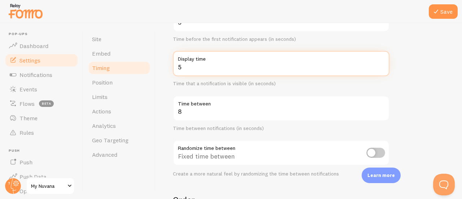
scroll to position [100, 0]
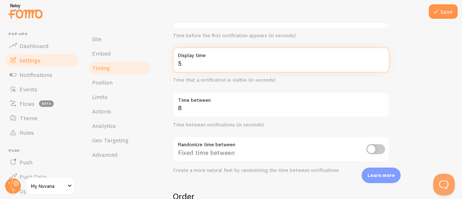
type input "5"
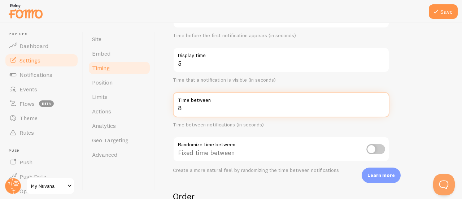
click at [187, 108] on input "8" at bounding box center [281, 104] width 217 height 25
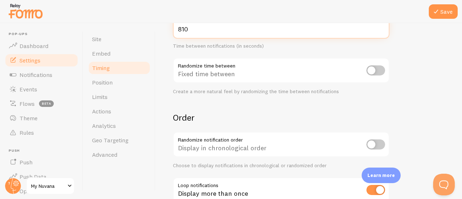
scroll to position [228, 0]
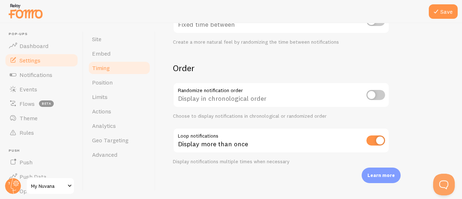
type input "810"
click at [378, 96] on input "checkbox" at bounding box center [376, 95] width 19 height 10
checkbox input "true"
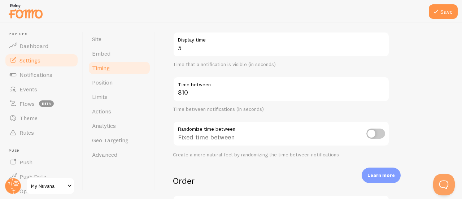
scroll to position [116, 0]
click at [375, 135] on input "checkbox" at bounding box center [376, 134] width 19 height 10
checkbox input "true"
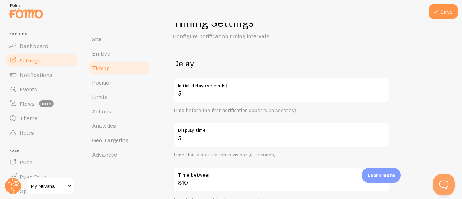
scroll to position [15, 0]
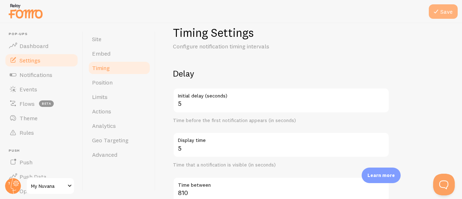
click at [449, 6] on button "Save" at bounding box center [443, 11] width 29 height 14
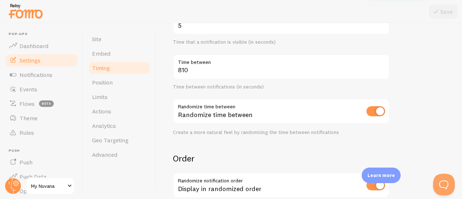
scroll to position [139, 0]
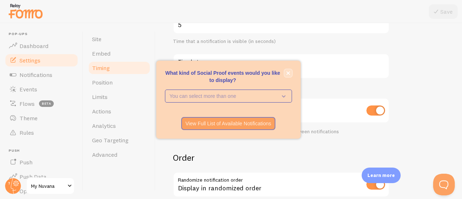
click at [289, 73] on icon "close," at bounding box center [289, 73] width 4 height 4
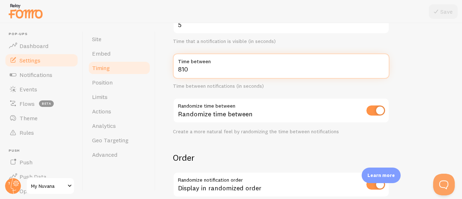
click at [202, 72] on input "810" at bounding box center [281, 65] width 217 height 25
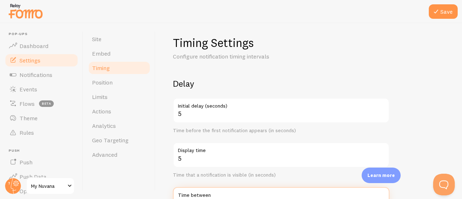
scroll to position [1, 0]
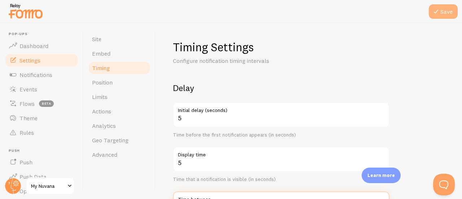
type input "10"
click at [444, 10] on button "Save" at bounding box center [443, 11] width 29 height 14
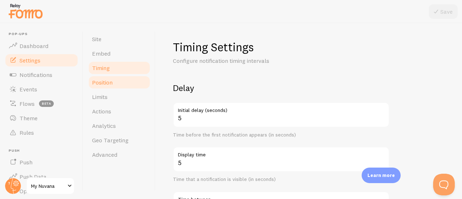
click at [114, 87] on link "Position" at bounding box center [119, 82] width 63 height 14
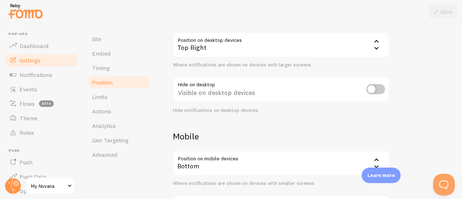
scroll to position [138, 0]
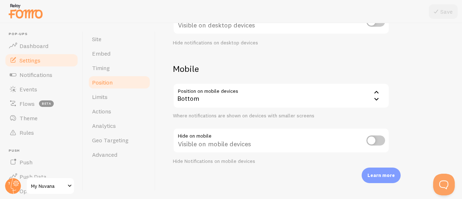
click at [245, 101] on div "Bottom" at bounding box center [281, 95] width 217 height 25
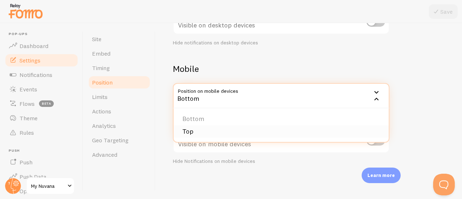
click at [188, 130] on li "Top" at bounding box center [281, 131] width 215 height 13
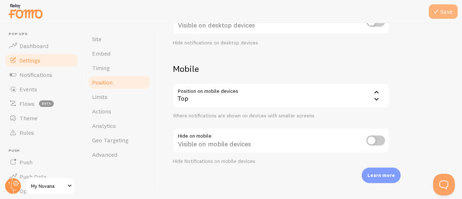
click at [437, 14] on icon at bounding box center [436, 11] width 9 height 9
click at [108, 96] on link "Limits" at bounding box center [119, 97] width 63 height 14
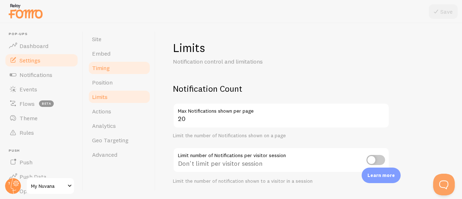
click at [98, 69] on span "Timing" at bounding box center [101, 67] width 18 height 7
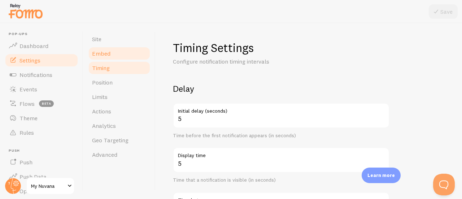
click at [108, 61] on link "Timing" at bounding box center [119, 68] width 63 height 14
click at [107, 87] on link "Position" at bounding box center [119, 82] width 63 height 14
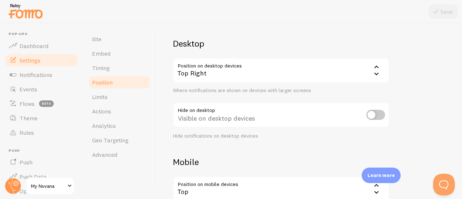
scroll to position [45, 0]
click at [201, 72] on div "Top Right" at bounding box center [281, 70] width 217 height 25
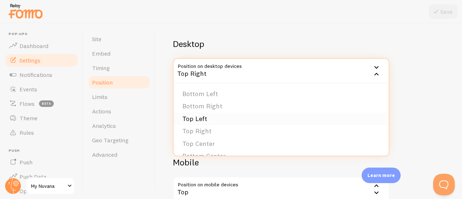
click at [215, 115] on li "Top Left" at bounding box center [281, 119] width 215 height 13
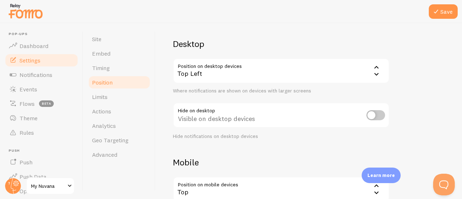
click at [220, 76] on div "Top Left" at bounding box center [281, 70] width 217 height 25
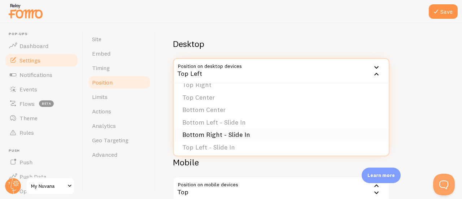
scroll to position [29, 0]
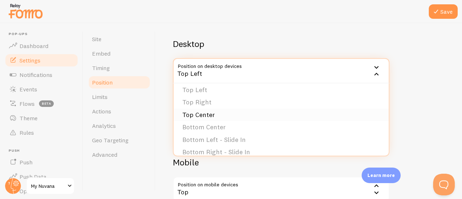
click at [207, 116] on li "Top Center" at bounding box center [281, 115] width 215 height 13
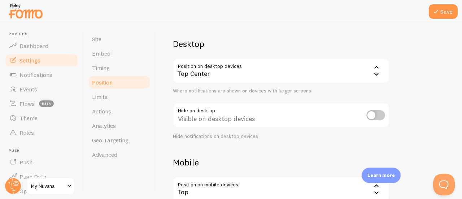
click at [208, 78] on div "Top Center" at bounding box center [281, 70] width 217 height 25
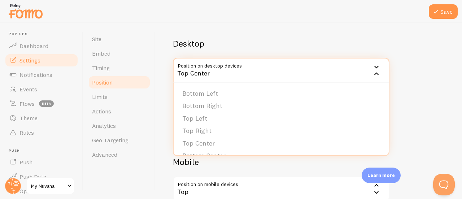
scroll to position [61, 0]
click at [213, 130] on li "Top Left - Slide In" at bounding box center [281, 132] width 215 height 13
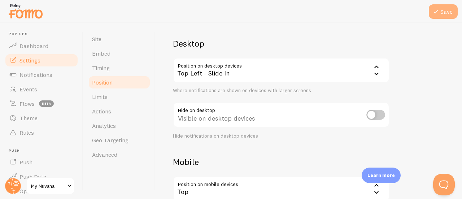
click at [444, 13] on button "Save" at bounding box center [443, 11] width 29 height 14
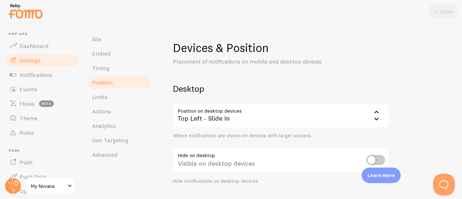
click at [217, 116] on div "Top Left - Slide In" at bounding box center [281, 115] width 217 height 25
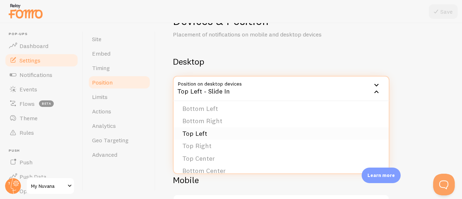
scroll to position [3, 0]
click at [205, 133] on li "Top Left" at bounding box center [281, 134] width 215 height 13
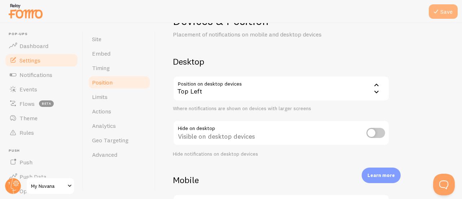
click at [448, 12] on button "Save" at bounding box center [443, 11] width 29 height 14
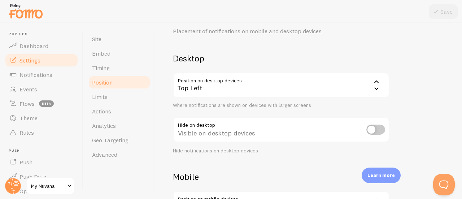
scroll to position [0, 0]
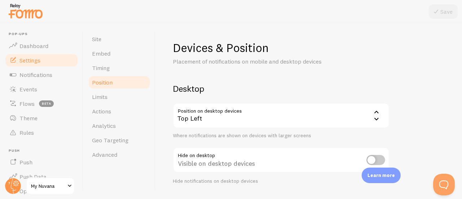
click at [233, 111] on div "Top Left" at bounding box center [281, 115] width 217 height 25
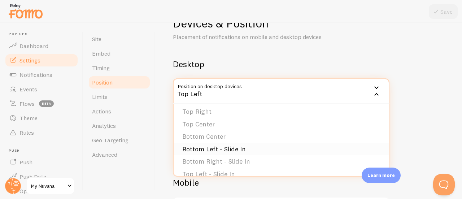
scroll to position [39, 0]
click at [215, 164] on li "Bottom Right - Slide In" at bounding box center [281, 162] width 215 height 13
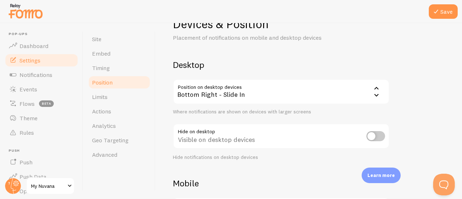
scroll to position [27, 0]
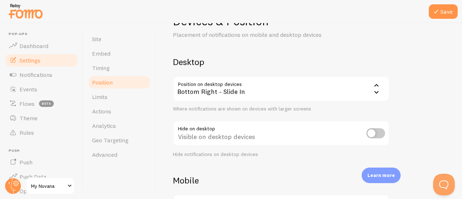
click at [210, 100] on div "Bottom Right - Slide In" at bounding box center [281, 88] width 217 height 25
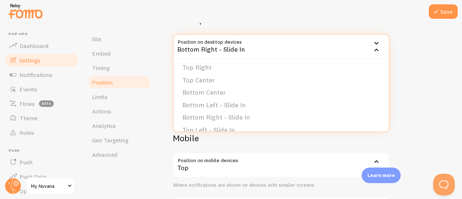
scroll to position [70, 0]
click at [208, 96] on li "Bottom Center" at bounding box center [281, 92] width 215 height 13
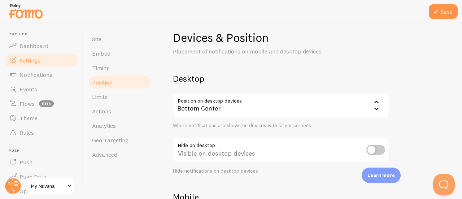
scroll to position [0, 0]
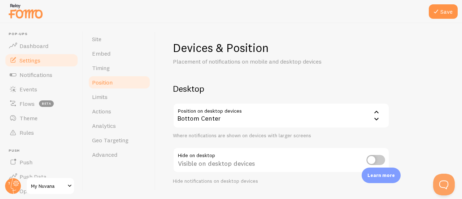
click at [208, 114] on div "Bottom Center" at bounding box center [281, 115] width 217 height 25
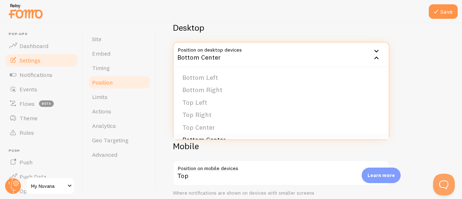
scroll to position [65, 0]
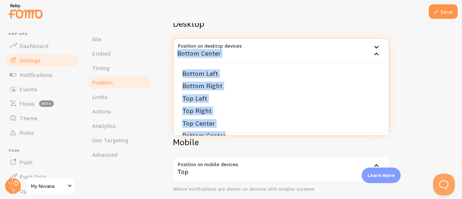
drag, startPoint x: 177, startPoint y: 61, endPoint x: 231, endPoint y: 132, distance: 88.7
click at [231, 63] on div "Position on desktop devices bottom_center Bottom Center Bottom Left Bottom Righ…" at bounding box center [281, 50] width 217 height 25
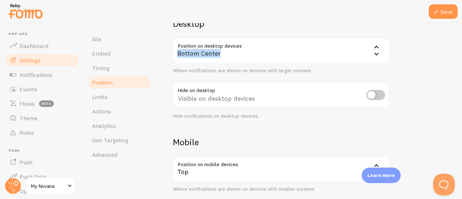
copy div "Bottom Center Bottom Left Bottom Right Top Left Top Right Top Center Bottom Cen…"
click at [231, 55] on div "Bottom Center" at bounding box center [281, 50] width 217 height 25
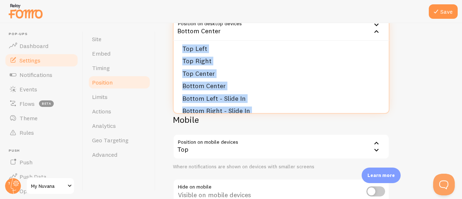
scroll to position [0, 0]
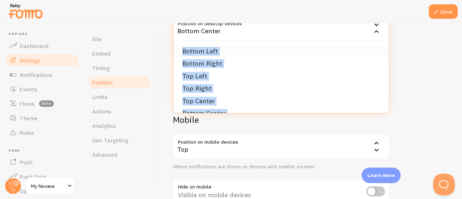
drag, startPoint x: 239, startPoint y: 104, endPoint x: 181, endPoint y: 47, distance: 82.3
click at [181, 47] on ul "Bottom Left Bottom Right Top Left Top Right Top Center Bottom Center Bottom Lef…" at bounding box center [281, 77] width 215 height 72
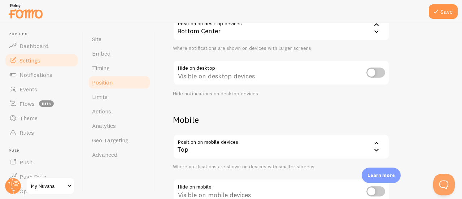
click at [193, 33] on div "Bottom Center" at bounding box center [281, 28] width 217 height 25
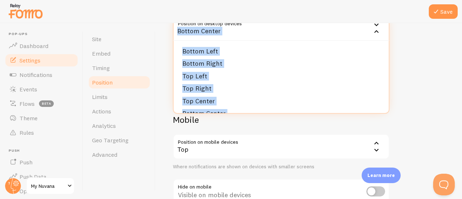
copy div "Bottom Center Bottom Left Bottom Right Top Left Top Right Top Center Bottom Cen…"
drag, startPoint x: 243, startPoint y: 104, endPoint x: 178, endPoint y: 40, distance: 91.2
click at [178, 40] on div "Position on desktop devices bottom_center Bottom Center Bottom Left Bottom Righ…" at bounding box center [281, 28] width 217 height 25
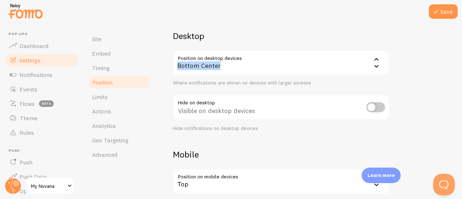
scroll to position [52, 0]
click at [233, 60] on div "Bottom Center" at bounding box center [281, 63] width 217 height 25
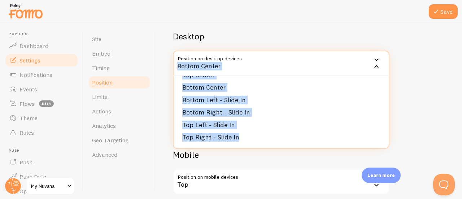
scroll to position [0, 0]
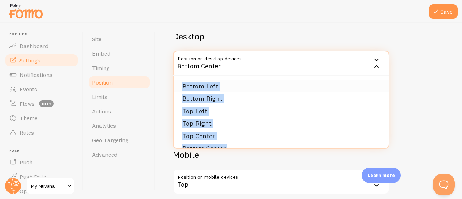
copy ul "Bottom Left Bottom Right Top Left Top Right Top Center Bottom Center Bottom Lef…"
drag, startPoint x: 240, startPoint y: 140, endPoint x: 182, endPoint y: 88, distance: 77.3
click at [182, 88] on ul "Bottom Left Bottom Right Top Left Top Right Top Center Bottom Center Bottom Lef…" at bounding box center [281, 112] width 215 height 72
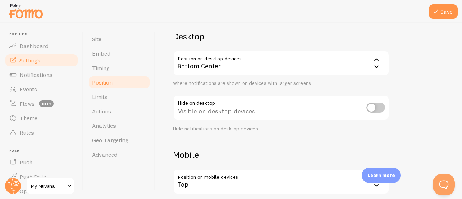
click at [203, 58] on div "Bottom Center" at bounding box center [281, 63] width 217 height 25
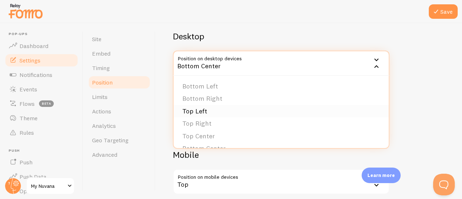
click at [210, 115] on li "Top Left" at bounding box center [281, 111] width 215 height 13
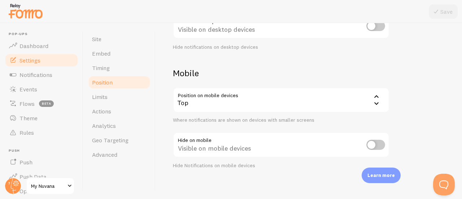
scroll to position [138, 0]
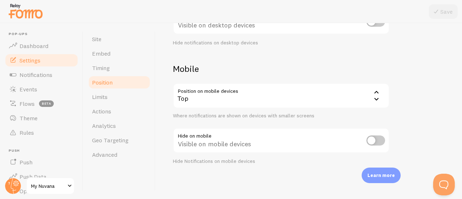
click at [299, 87] on div "Top" at bounding box center [281, 95] width 217 height 25
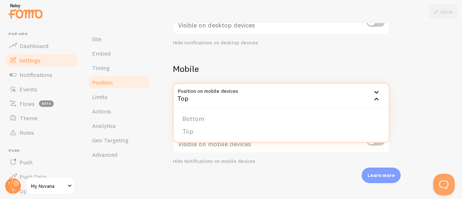
click at [299, 87] on div "Top" at bounding box center [281, 95] width 217 height 25
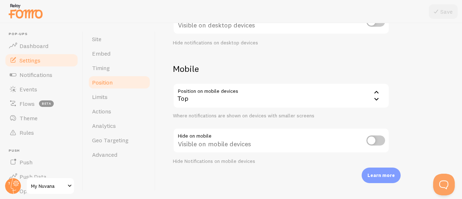
scroll to position [0, 0]
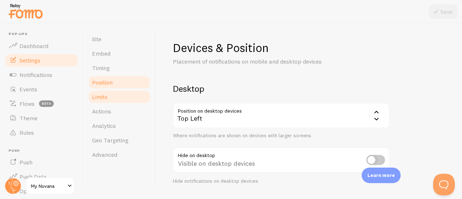
click at [109, 94] on link "Limits" at bounding box center [119, 97] width 63 height 14
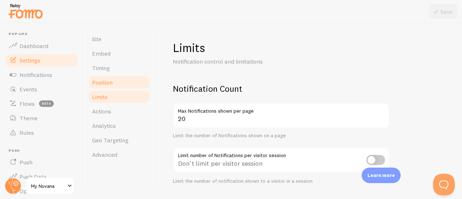
click at [116, 86] on link "Position" at bounding box center [119, 82] width 63 height 14
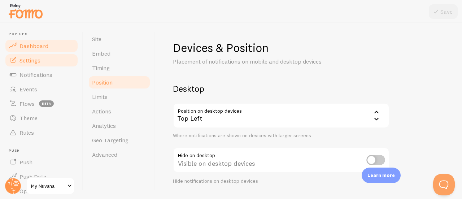
click at [40, 52] on link "Dashboard" at bounding box center [41, 46] width 74 height 14
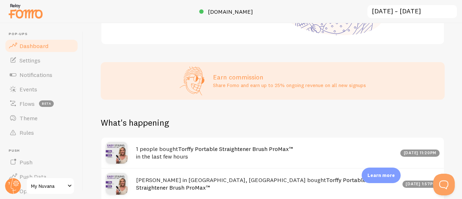
scroll to position [161, 0]
drag, startPoint x: 266, startPoint y: 131, endPoint x: 217, endPoint y: 120, distance: 50.4
click at [217, 120] on div "Impressions 0 Quantity of notifications shown Clicks 0 Traffic from clicks on n…" at bounding box center [272, 111] width 379 height 176
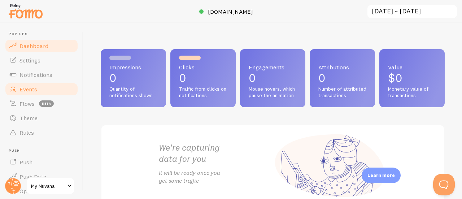
click at [33, 94] on link "Events" at bounding box center [41, 89] width 74 height 14
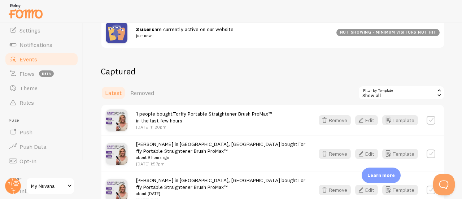
scroll to position [141, 0]
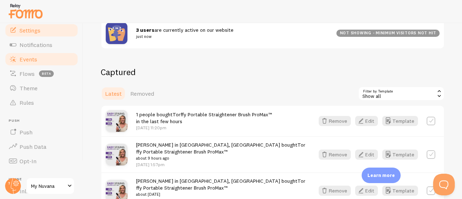
click at [46, 29] on link "Settings" at bounding box center [41, 30] width 74 height 14
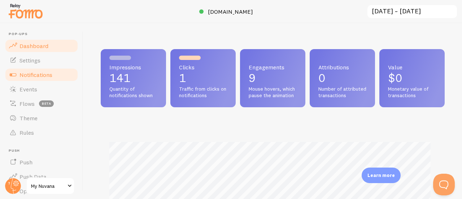
click at [48, 71] on span "Notifications" at bounding box center [36, 74] width 33 height 7
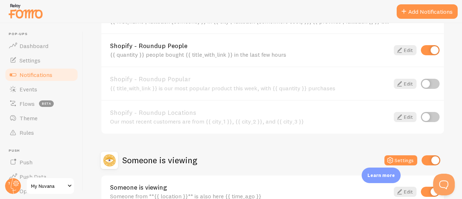
scroll to position [383, 0]
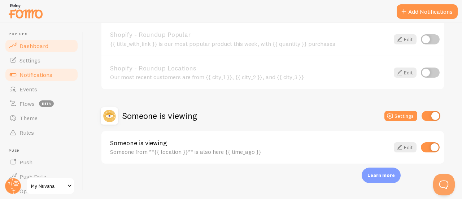
click at [48, 43] on link "Dashboard" at bounding box center [41, 46] width 74 height 14
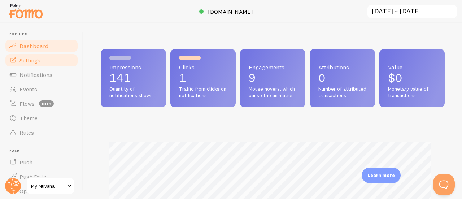
scroll to position [190, 339]
click at [42, 58] on link "Settings" at bounding box center [41, 60] width 74 height 14
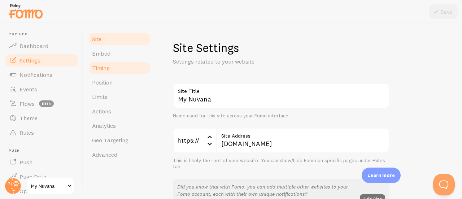
click at [107, 67] on span "Timing" at bounding box center [101, 67] width 18 height 7
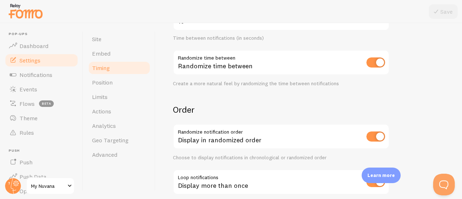
scroll to position [228, 0]
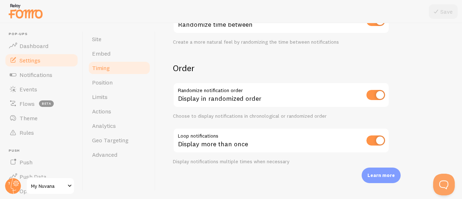
click at [376, 93] on input "checkbox" at bounding box center [376, 95] width 19 height 10
checkbox input "false"
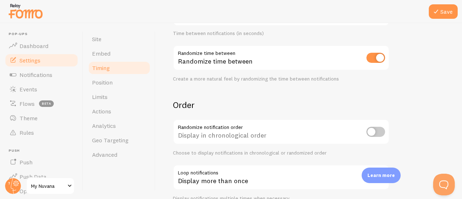
scroll to position [191, 0]
click at [378, 59] on input "checkbox" at bounding box center [376, 58] width 19 height 10
checkbox input "false"
click at [375, 132] on input "checkbox" at bounding box center [376, 132] width 19 height 10
checkbox input "true"
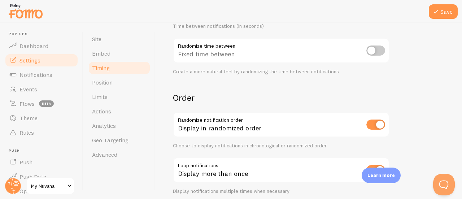
scroll to position [228, 0]
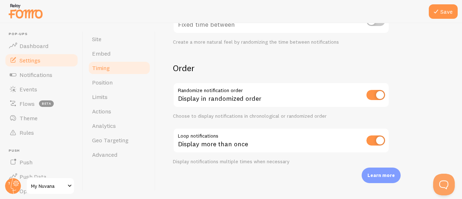
click at [378, 142] on input "checkbox" at bounding box center [376, 140] width 19 height 10
checkbox input "false"
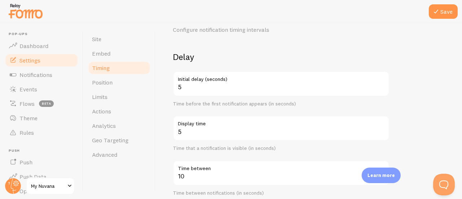
scroll to position [0, 0]
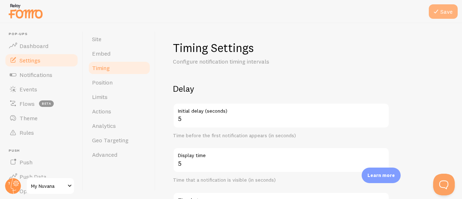
click at [444, 7] on button "Save" at bounding box center [443, 11] width 29 height 14
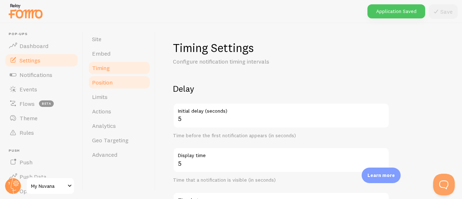
click at [109, 84] on span "Position" at bounding box center [102, 82] width 21 height 7
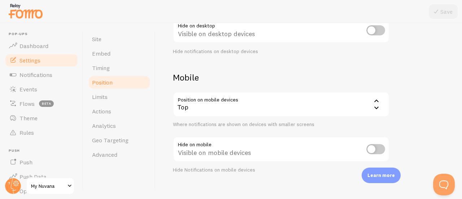
scroll to position [130, 0]
click at [124, 95] on link "Limits" at bounding box center [119, 97] width 63 height 14
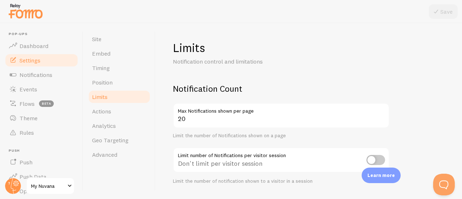
scroll to position [0, 0]
click at [46, 47] on span "Dashboard" at bounding box center [34, 45] width 29 height 7
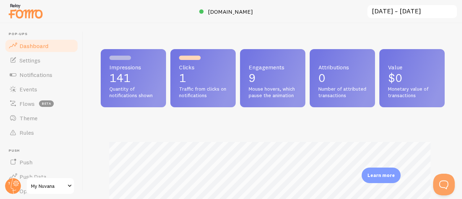
scroll to position [190, 339]
